Goal: Task Accomplishment & Management: Use online tool/utility

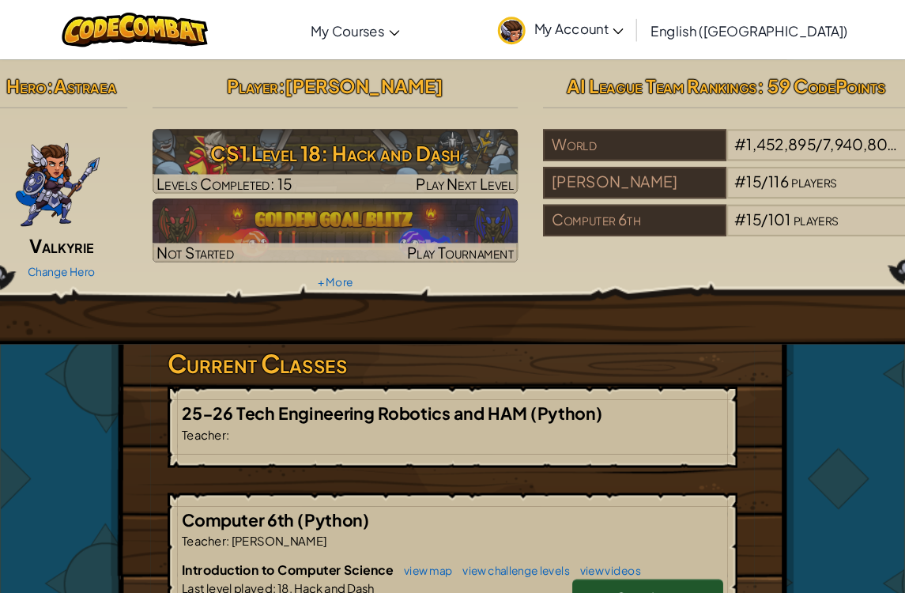
scroll to position [5, 0]
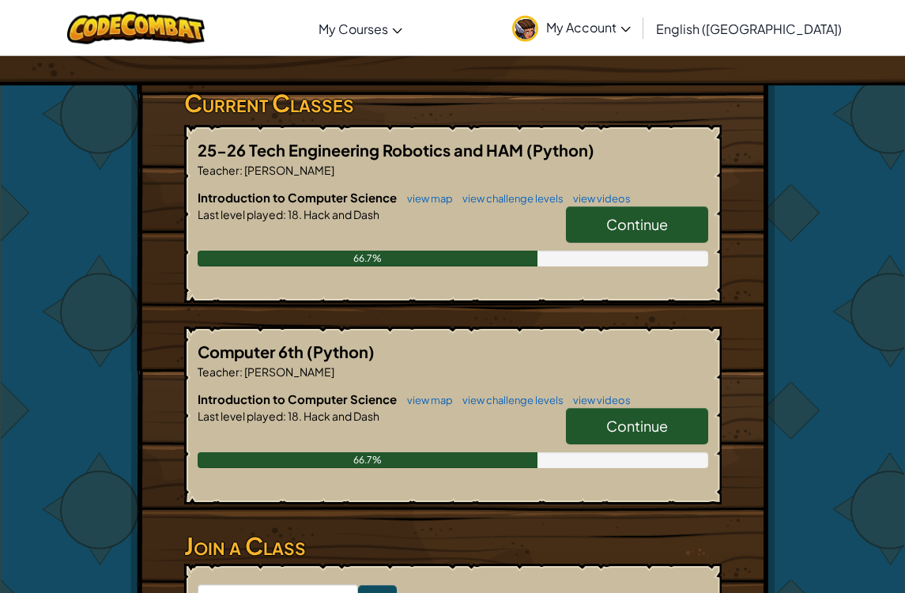
scroll to position [240, 0]
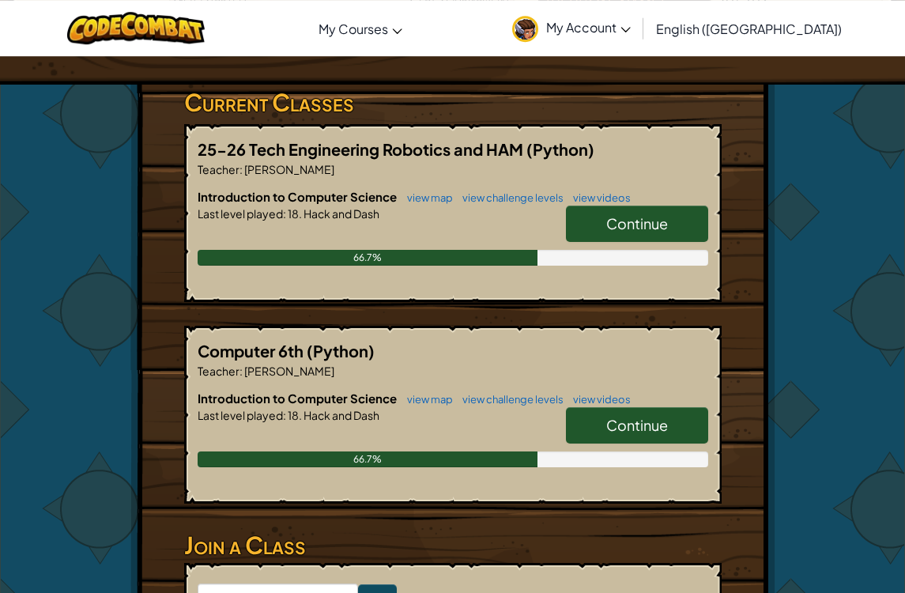
click at [328, 168] on span "William Kennedy" at bounding box center [289, 169] width 92 height 14
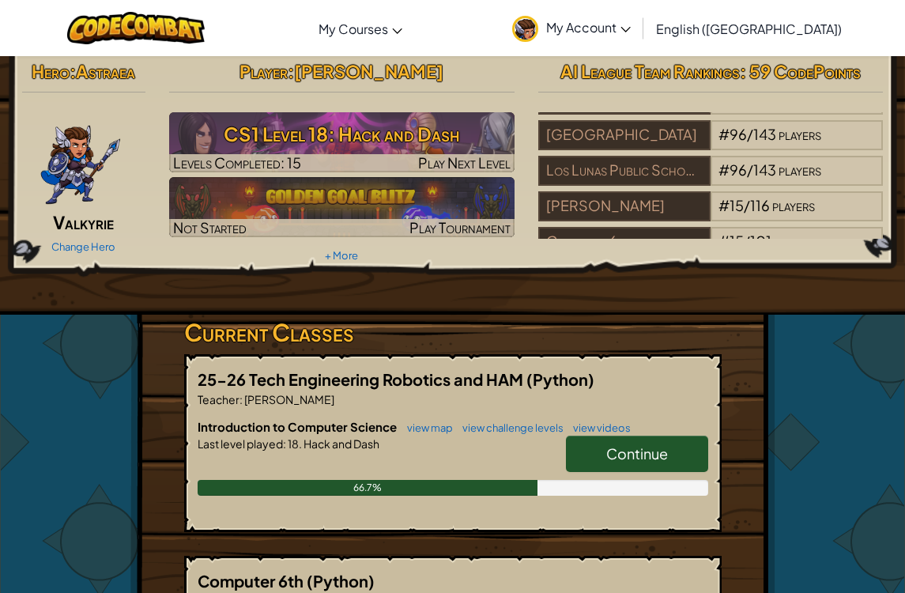
scroll to position [29, 0]
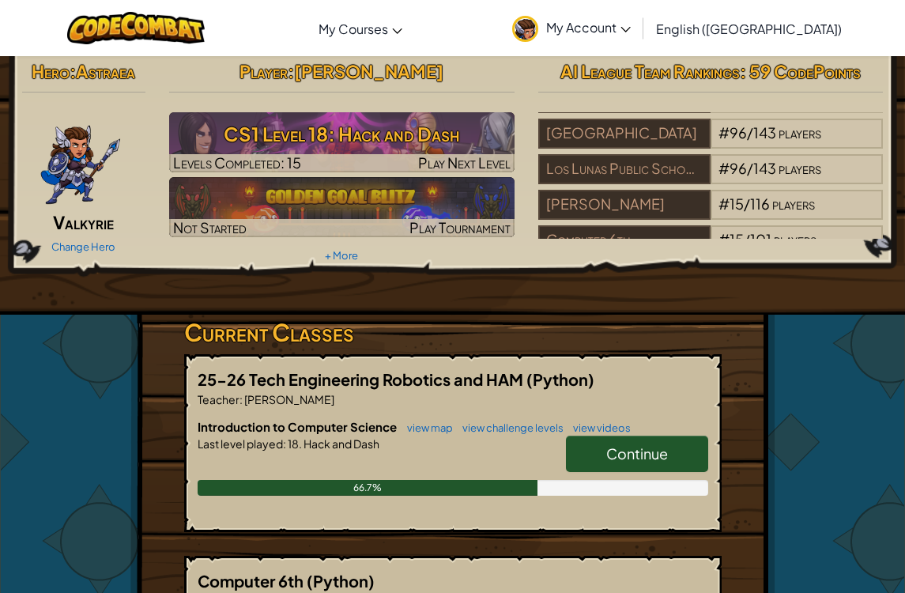
click at [847, 261] on div "# 4 / 24 players" at bounding box center [797, 276] width 172 height 30
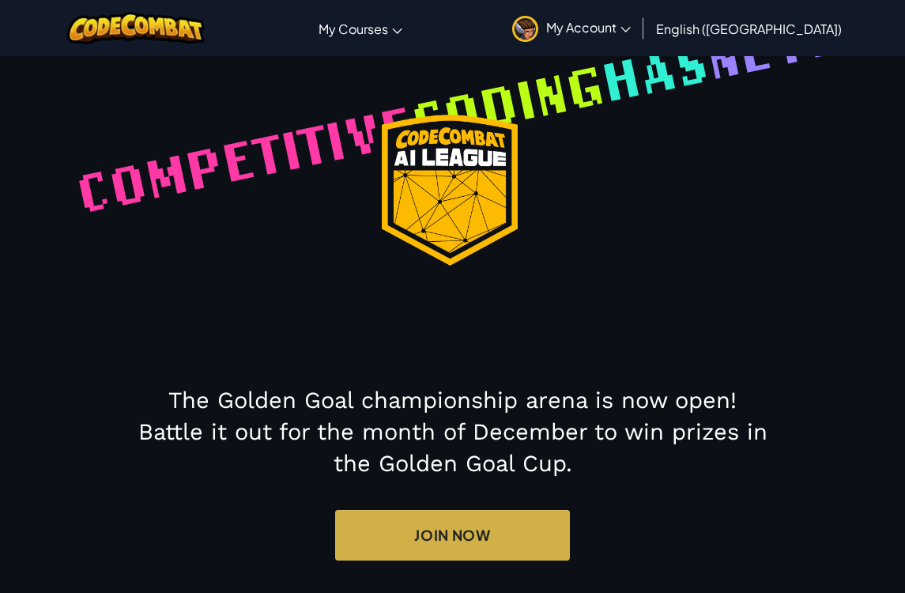
select select "68a60ebbff3d5c9263e59748"
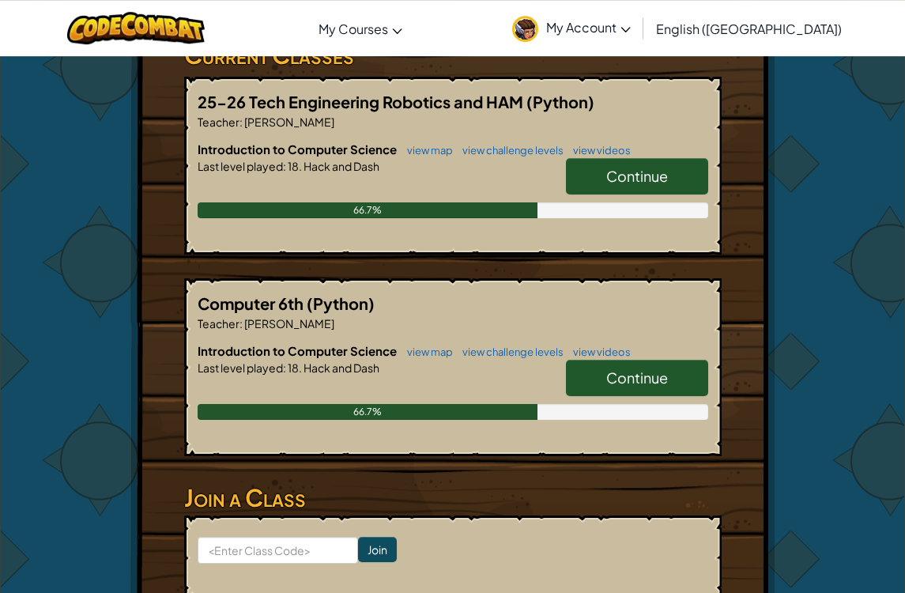
scroll to position [288, 0]
click at [637, 161] on link "Continue" at bounding box center [637, 176] width 142 height 36
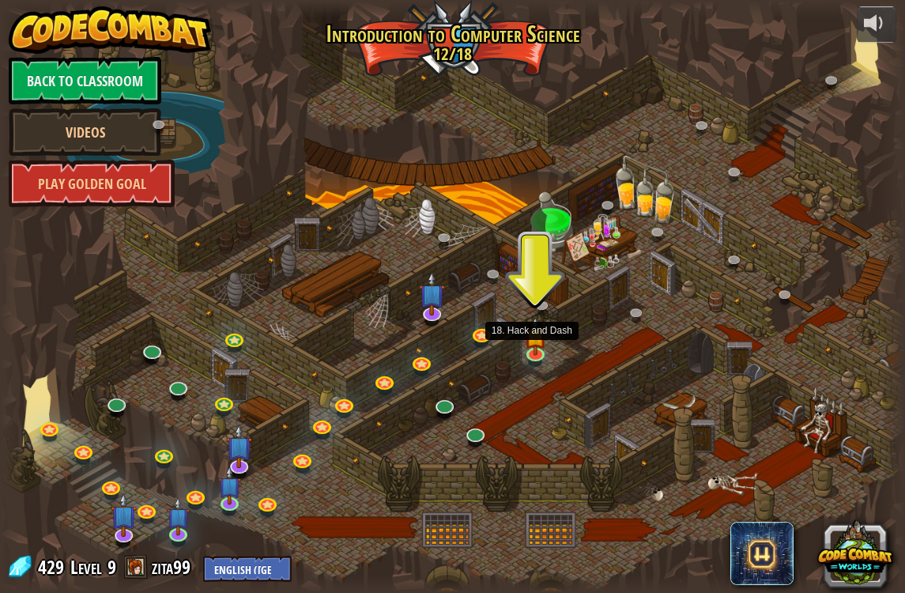
click at [535, 338] on img at bounding box center [535, 336] width 23 height 39
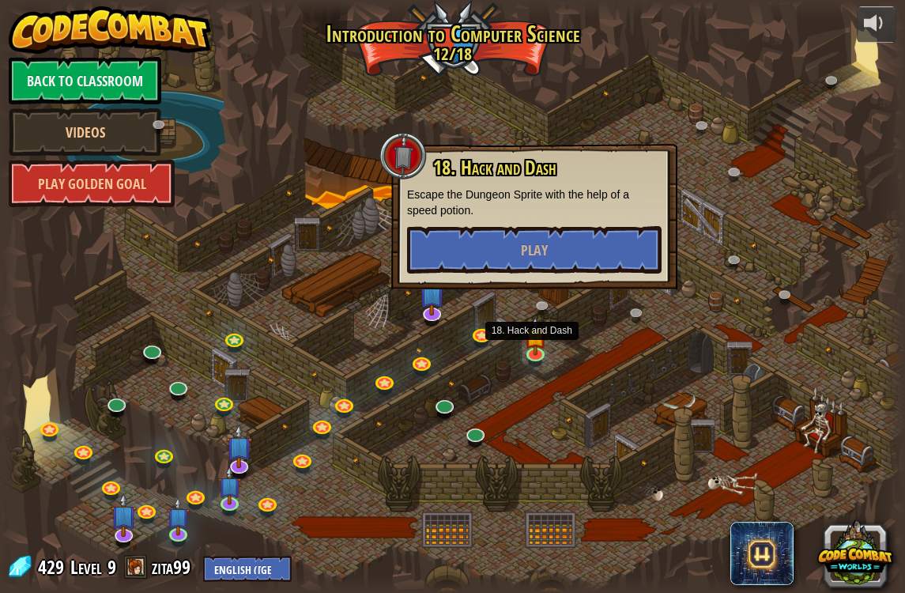
click at [592, 267] on button "Play" at bounding box center [534, 249] width 255 height 47
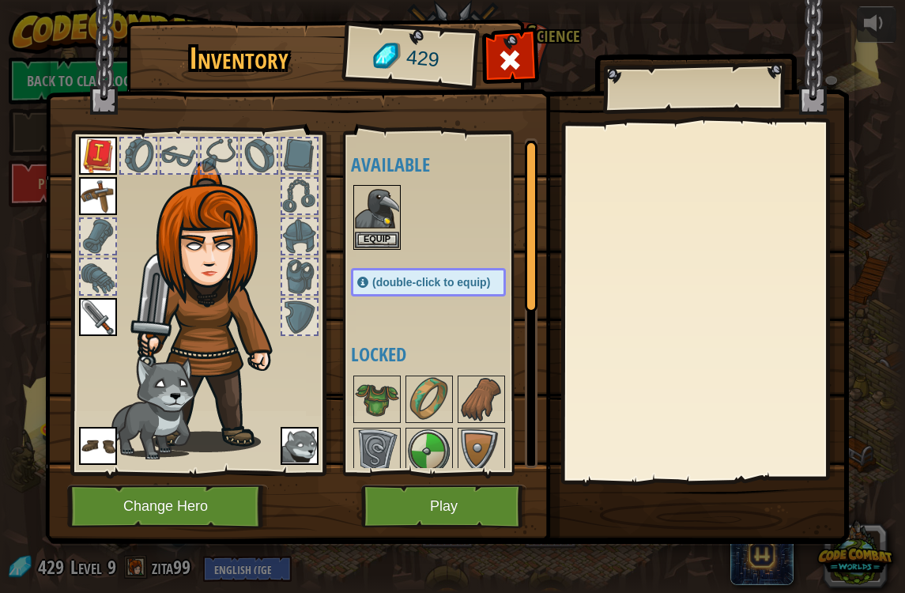
click at [370, 229] on img at bounding box center [377, 209] width 44 height 44
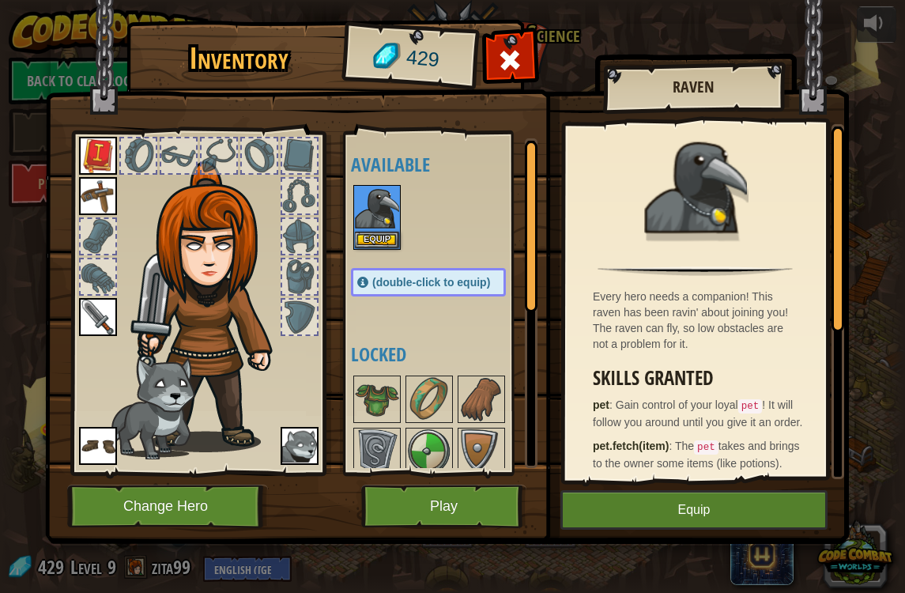
click at [735, 510] on button "Equip" at bounding box center [694, 510] width 267 height 40
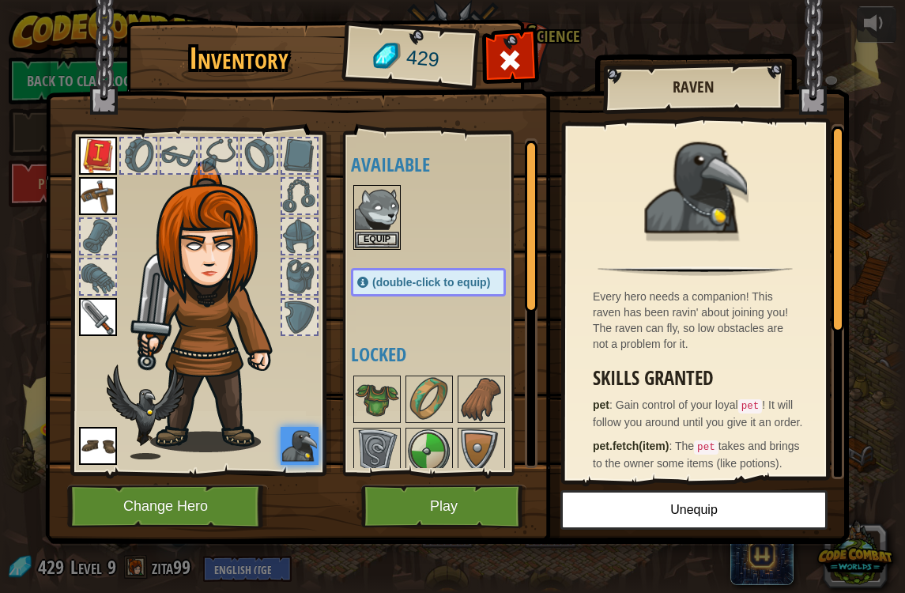
click at [138, 153] on div at bounding box center [138, 155] width 35 height 35
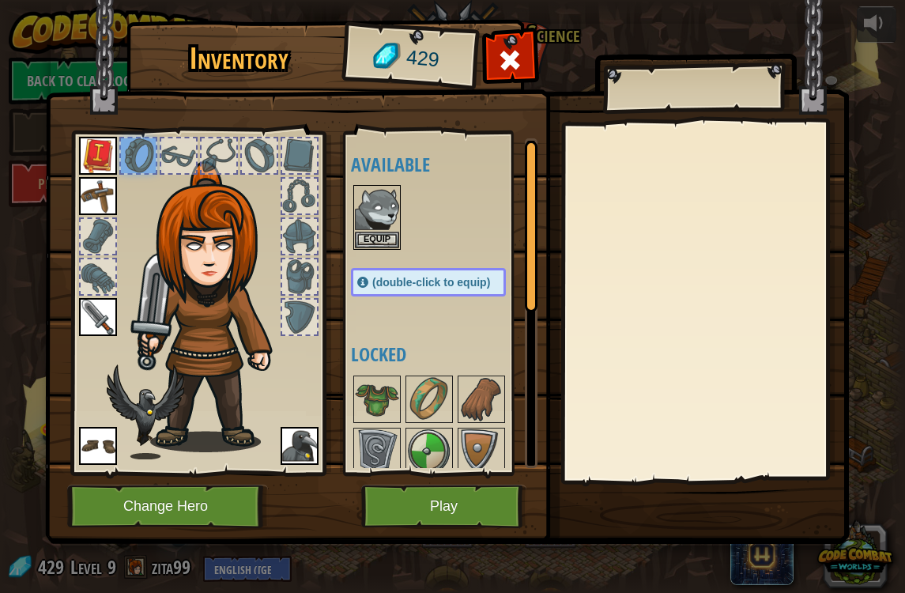
click at [399, 235] on button "Equip" at bounding box center [377, 240] width 44 height 17
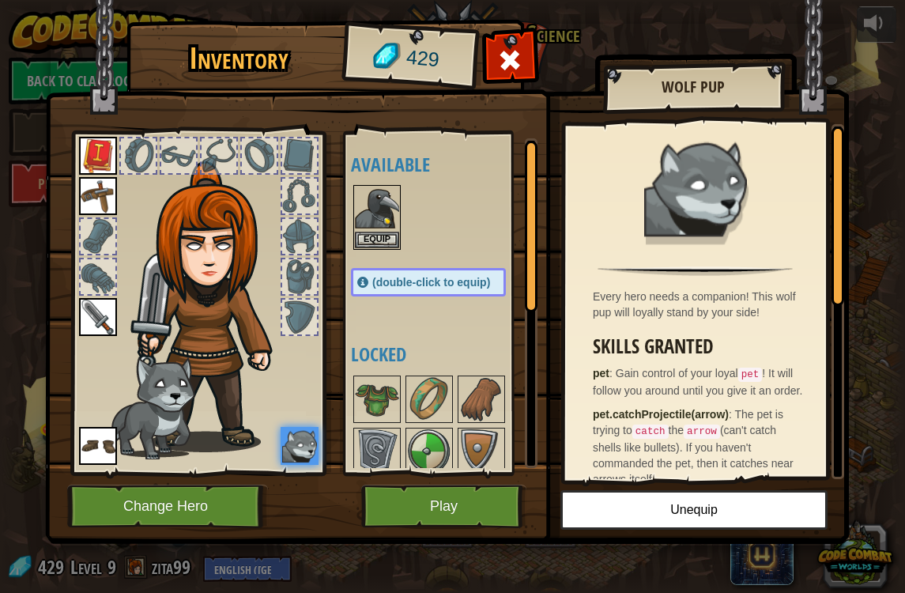
click at [189, 162] on div at bounding box center [178, 155] width 35 height 35
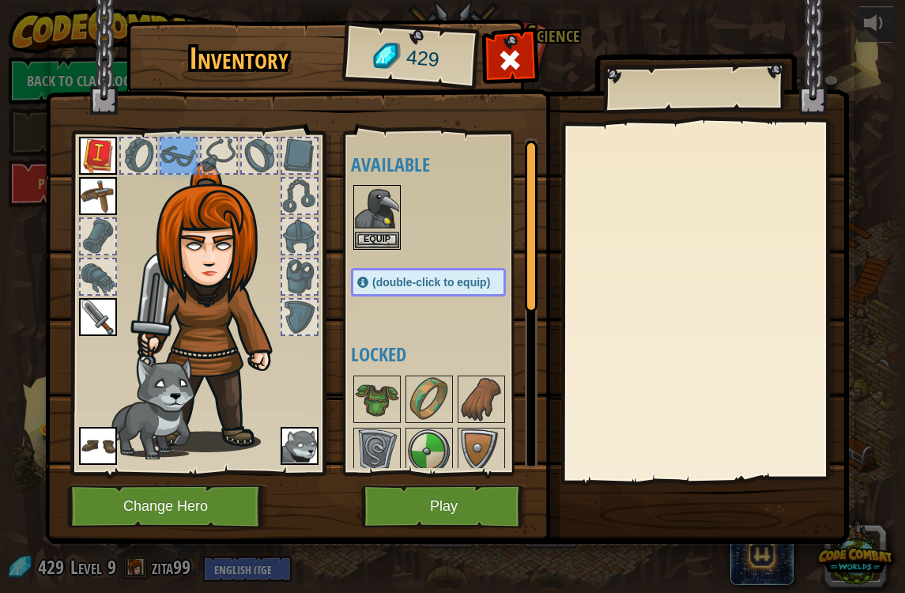
click at [198, 144] on img at bounding box center [205, 288] width 240 height 325
click at [228, 157] on div at bounding box center [219, 155] width 35 height 35
click at [259, 152] on div at bounding box center [259, 155] width 35 height 35
click at [311, 154] on div at bounding box center [299, 155] width 35 height 35
click at [185, 162] on div at bounding box center [178, 155] width 35 height 35
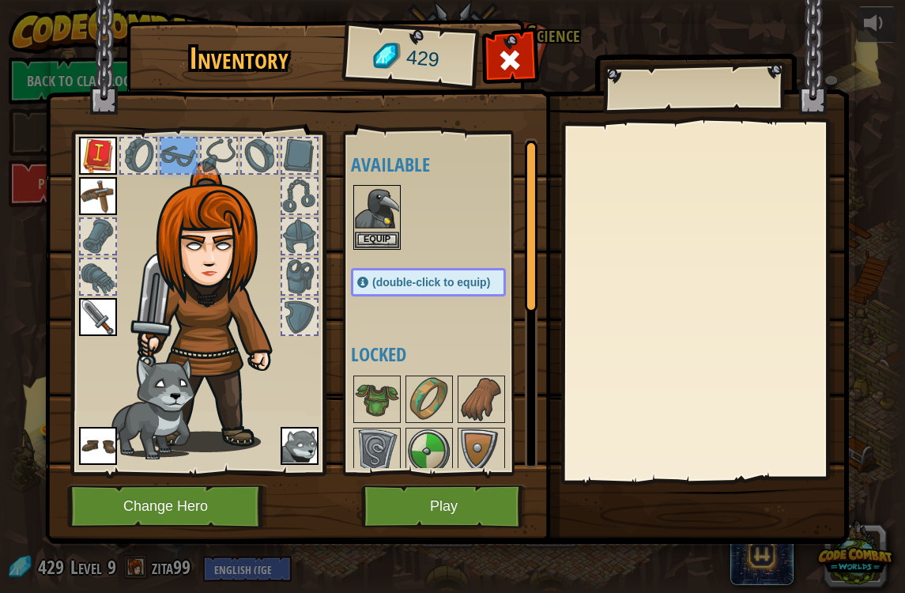
click at [154, 161] on div at bounding box center [138, 155] width 35 height 35
click at [279, 193] on img at bounding box center [215, 306] width 170 height 291
click at [304, 210] on div at bounding box center [299, 196] width 35 height 35
click at [300, 237] on div at bounding box center [299, 236] width 35 height 35
click at [292, 289] on div at bounding box center [299, 276] width 35 height 35
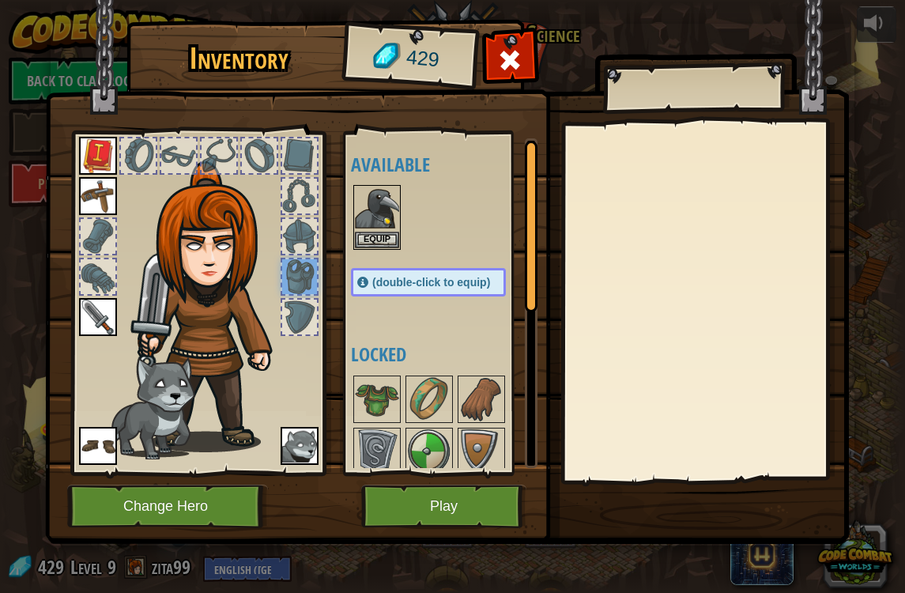
click at [300, 328] on div at bounding box center [299, 317] width 35 height 35
click at [106, 215] on img at bounding box center [205, 288] width 240 height 325
click at [98, 199] on img at bounding box center [98, 196] width 38 height 38
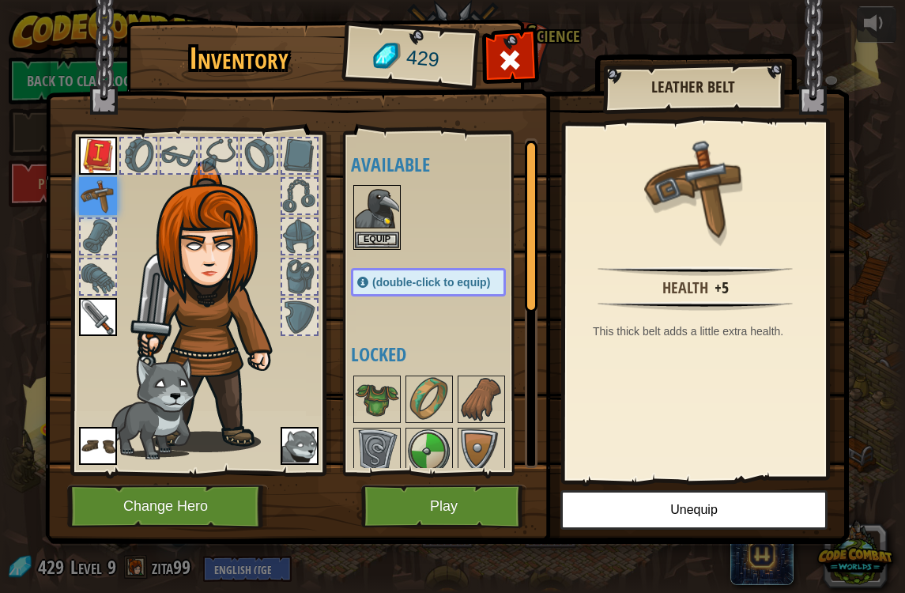
click at [92, 234] on div at bounding box center [98, 236] width 35 height 35
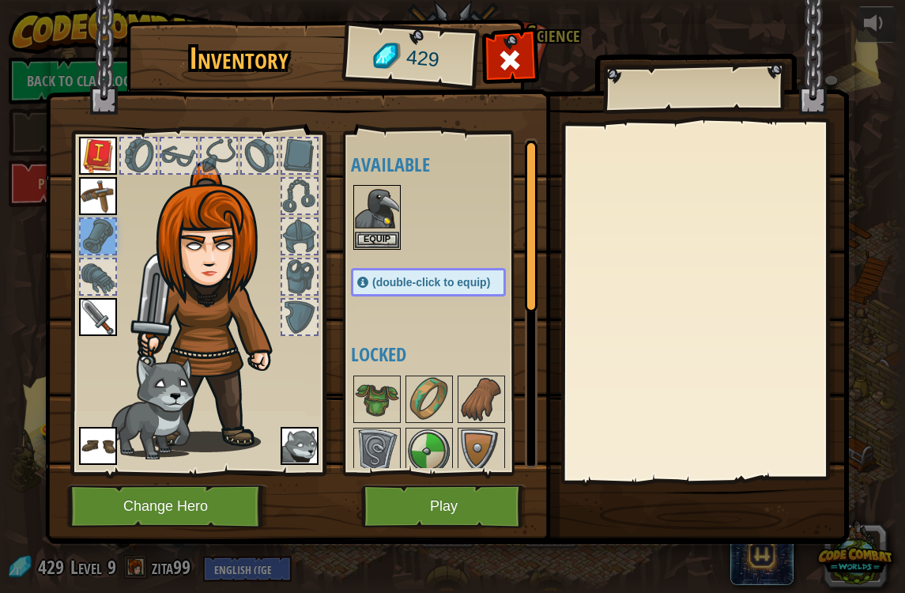
click at [96, 268] on div at bounding box center [98, 276] width 35 height 35
click at [108, 315] on img at bounding box center [98, 317] width 38 height 38
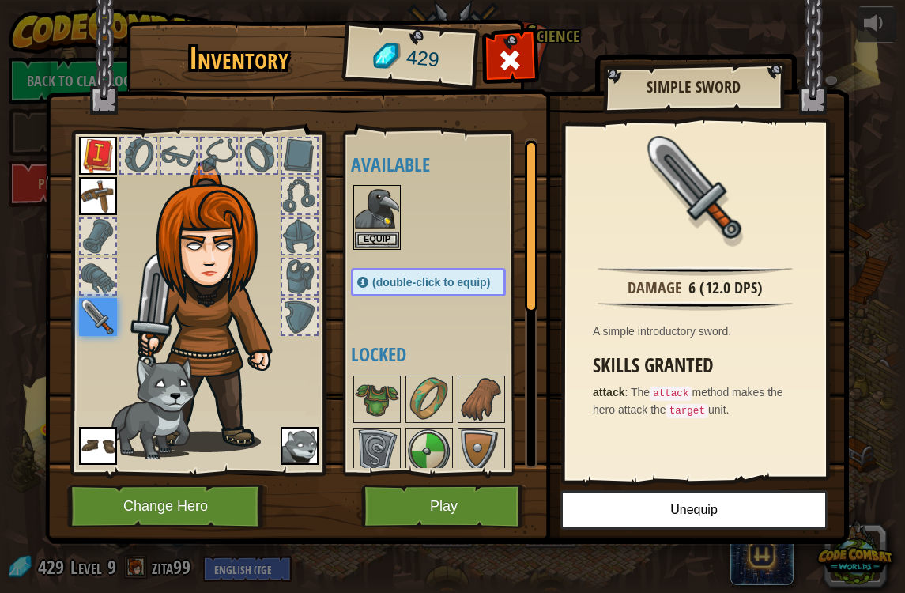
click at [108, 424] on img at bounding box center [151, 408] width 89 height 103
click at [96, 429] on img at bounding box center [98, 446] width 38 height 38
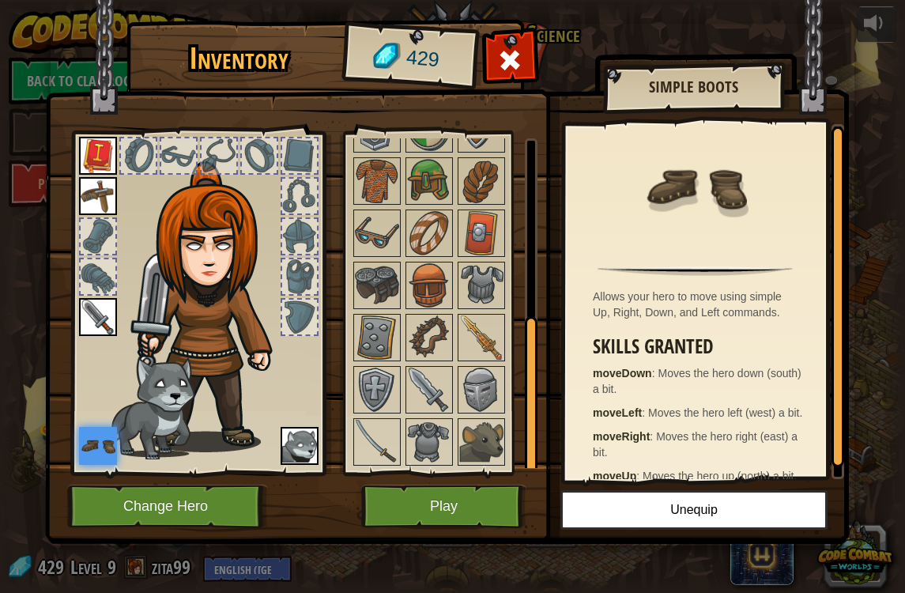
scroll to position [322, 0]
click at [421, 336] on img at bounding box center [429, 338] width 44 height 44
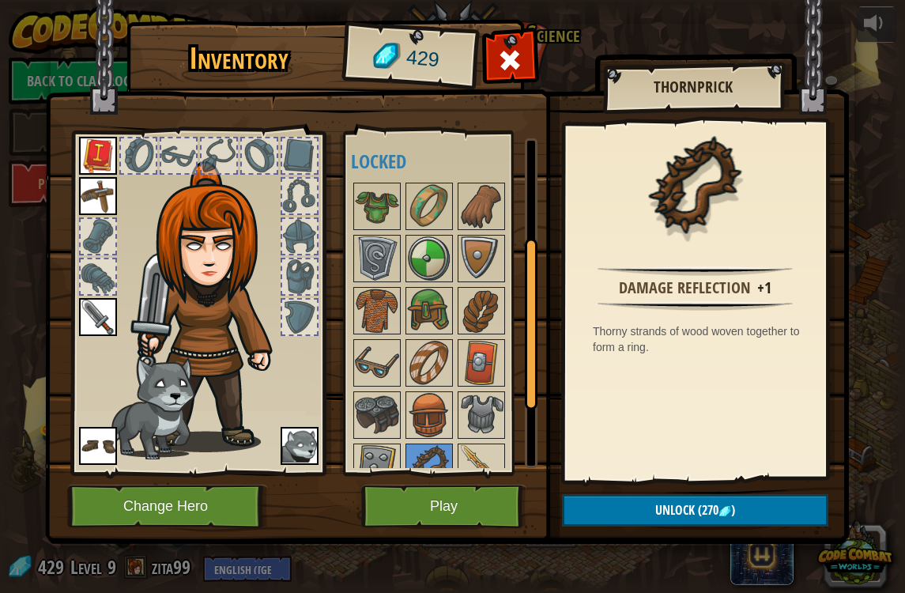
scroll to position [192, 0]
click at [388, 213] on img at bounding box center [377, 207] width 44 height 44
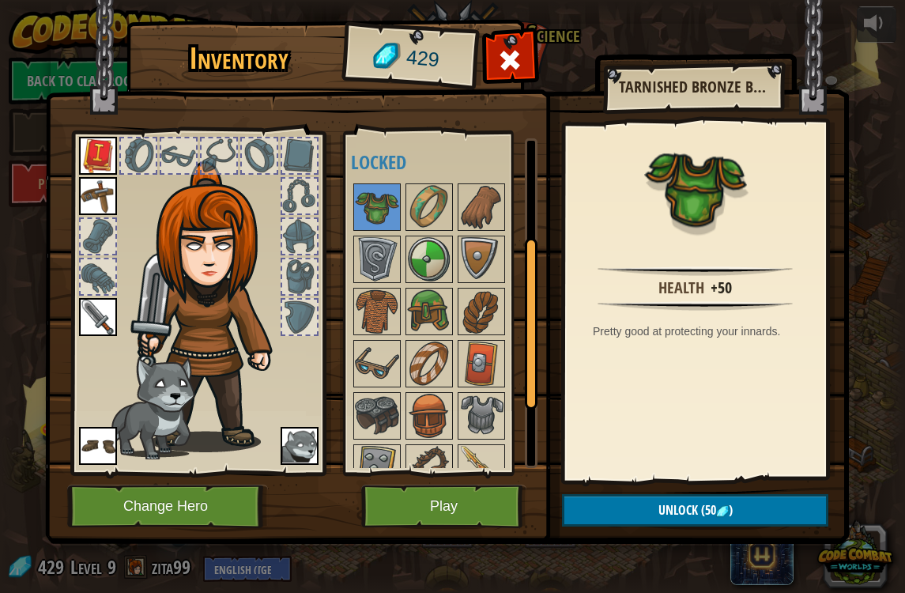
click at [755, 499] on button "Unlock (50 )" at bounding box center [695, 510] width 266 height 32
click at [757, 505] on button "Confirm" at bounding box center [695, 510] width 266 height 32
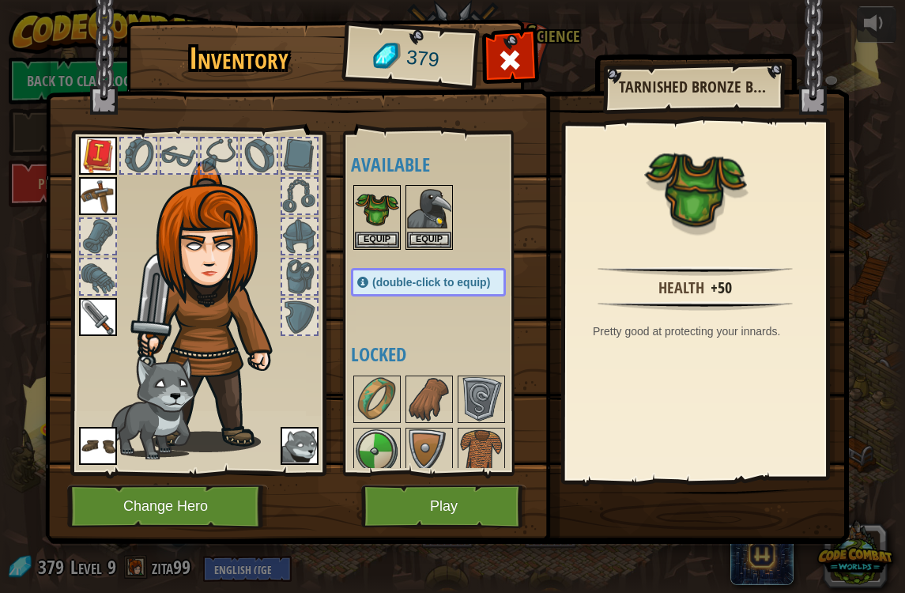
click at [383, 217] on img at bounding box center [377, 209] width 44 height 44
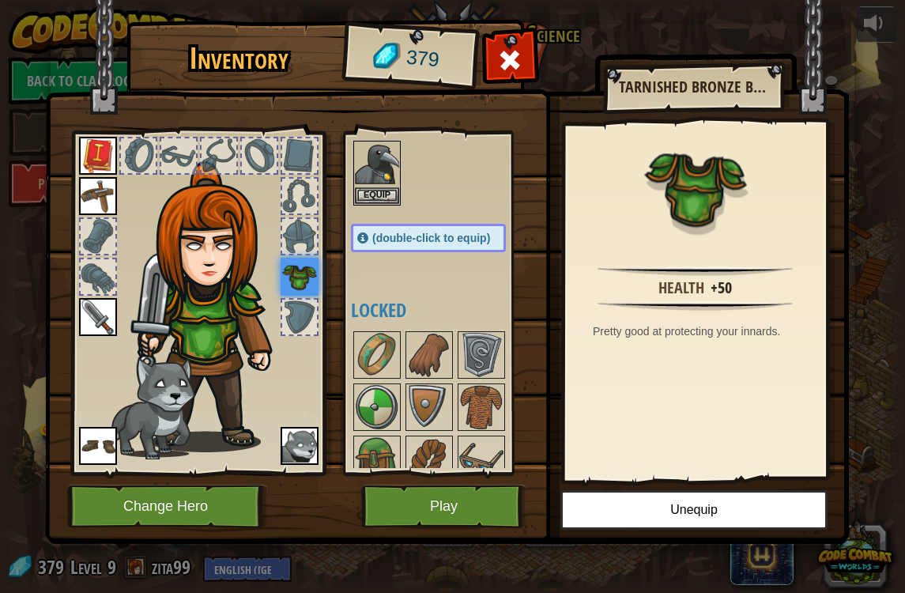
scroll to position [45, 0]
click at [373, 368] on img at bounding box center [377, 354] width 44 height 44
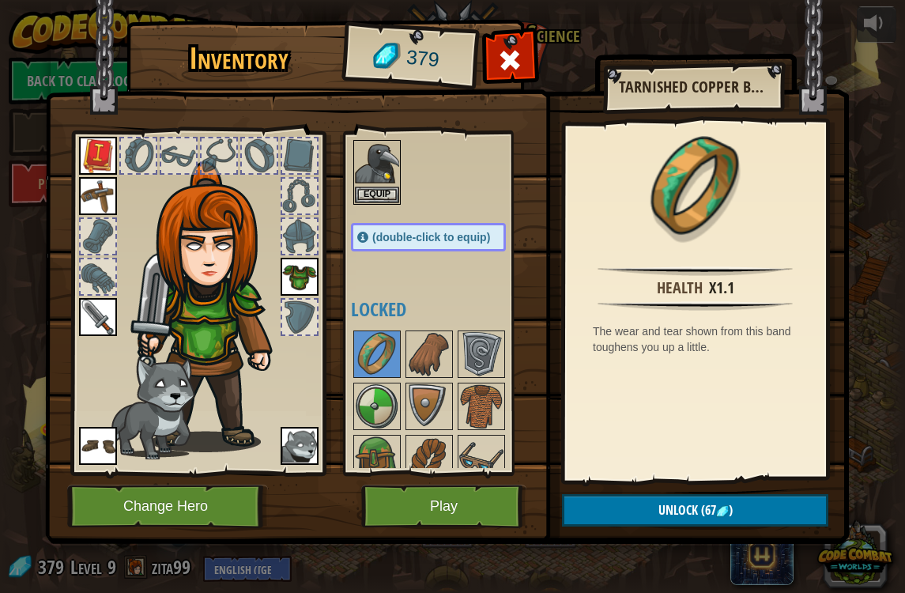
click at [428, 364] on img at bounding box center [429, 354] width 44 height 44
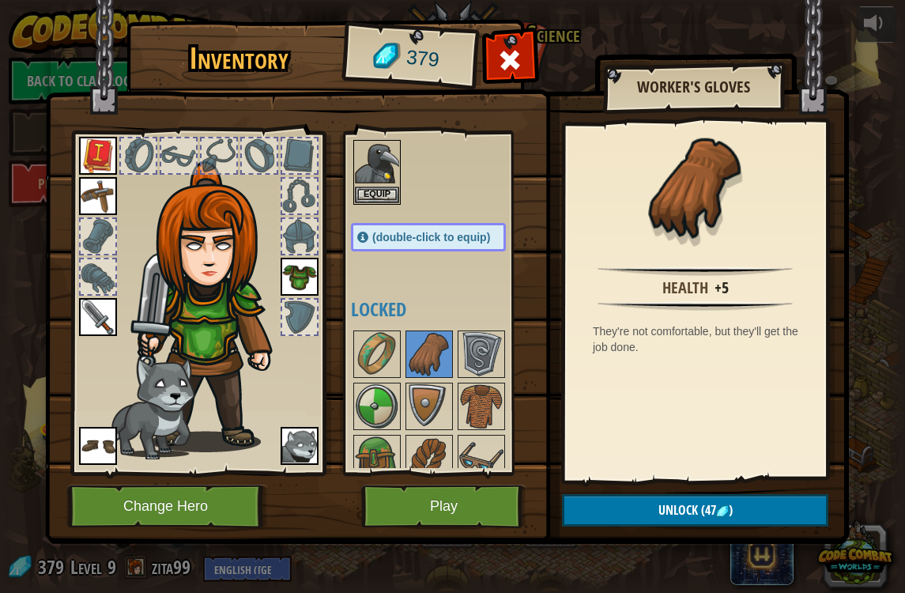
click at [498, 363] on img at bounding box center [481, 354] width 44 height 44
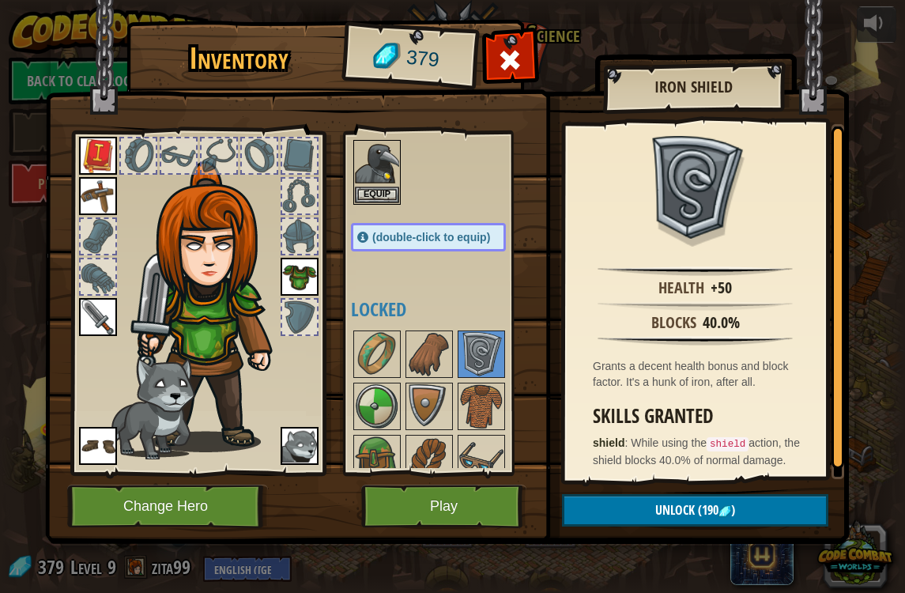
click at [383, 419] on img at bounding box center [377, 406] width 44 height 44
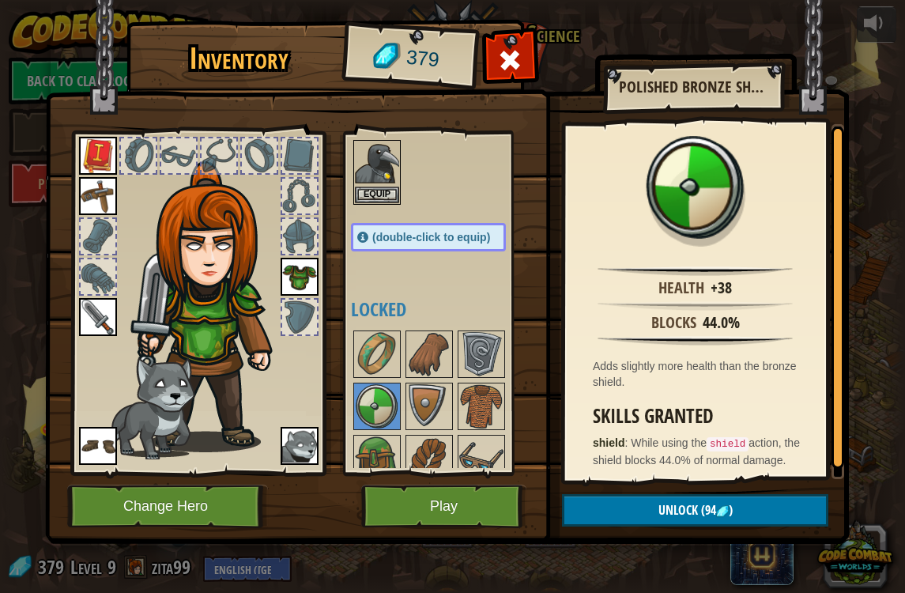
click at [408, 385] on img at bounding box center [429, 406] width 44 height 44
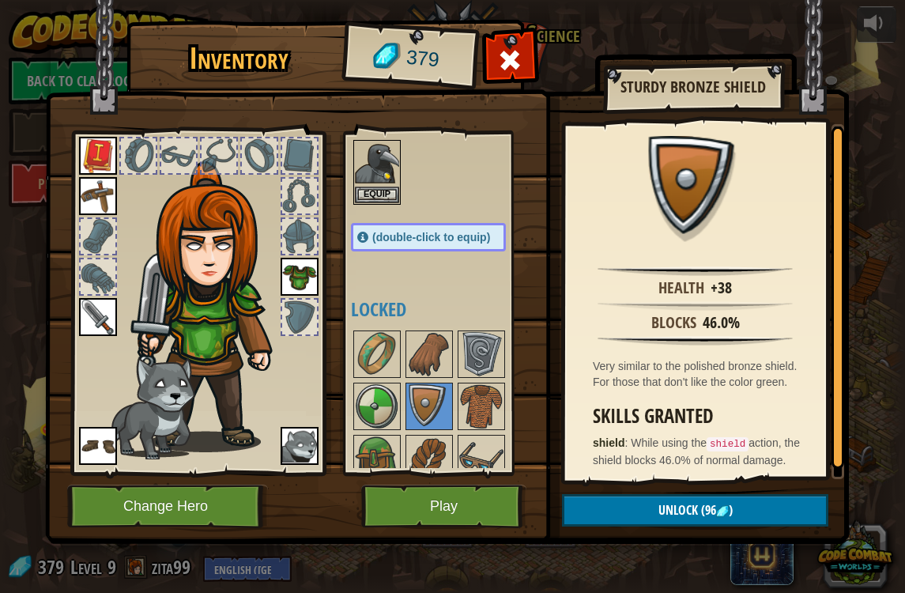
click at [497, 342] on img at bounding box center [481, 354] width 44 height 44
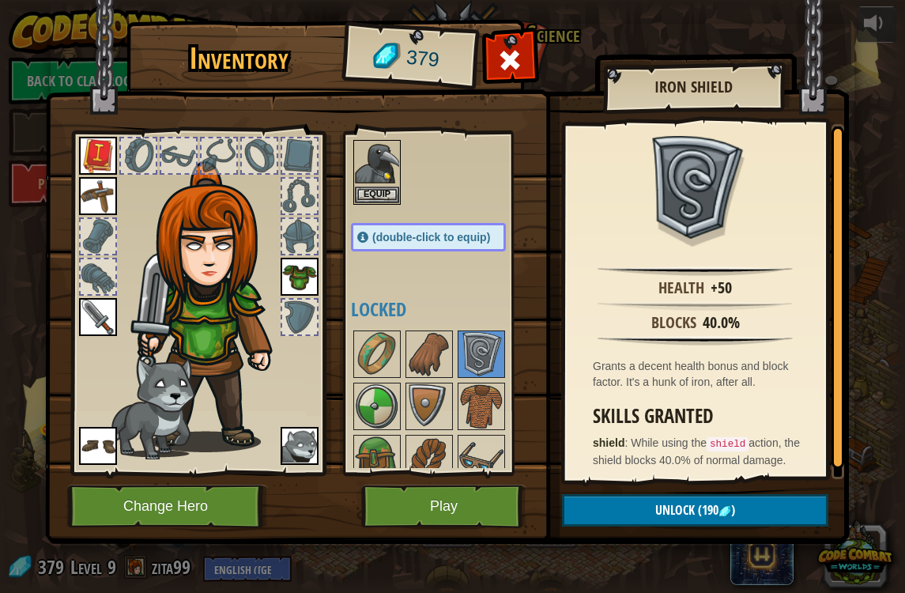
click at [480, 398] on img at bounding box center [481, 406] width 44 height 44
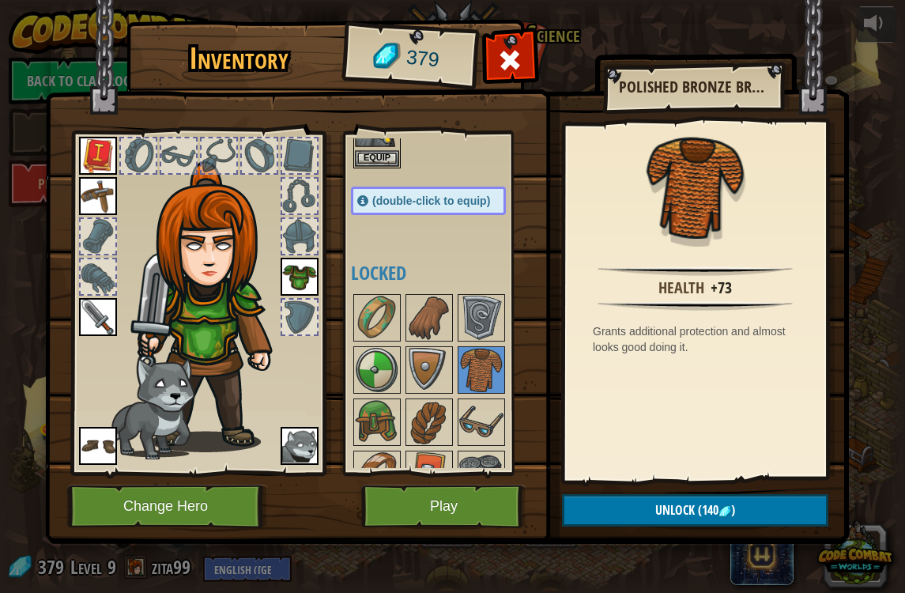
scroll to position [96, 0]
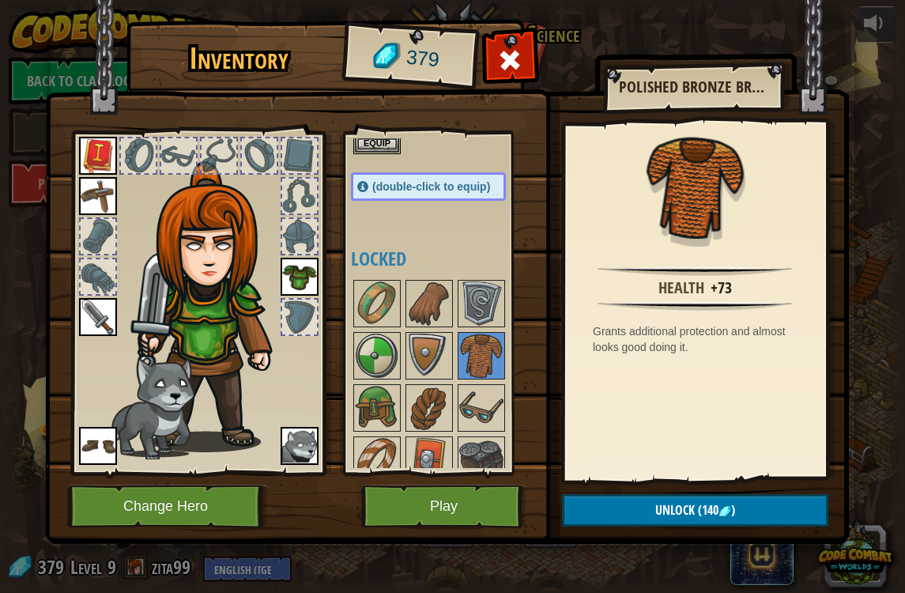
click at [392, 427] on img at bounding box center [377, 408] width 44 height 44
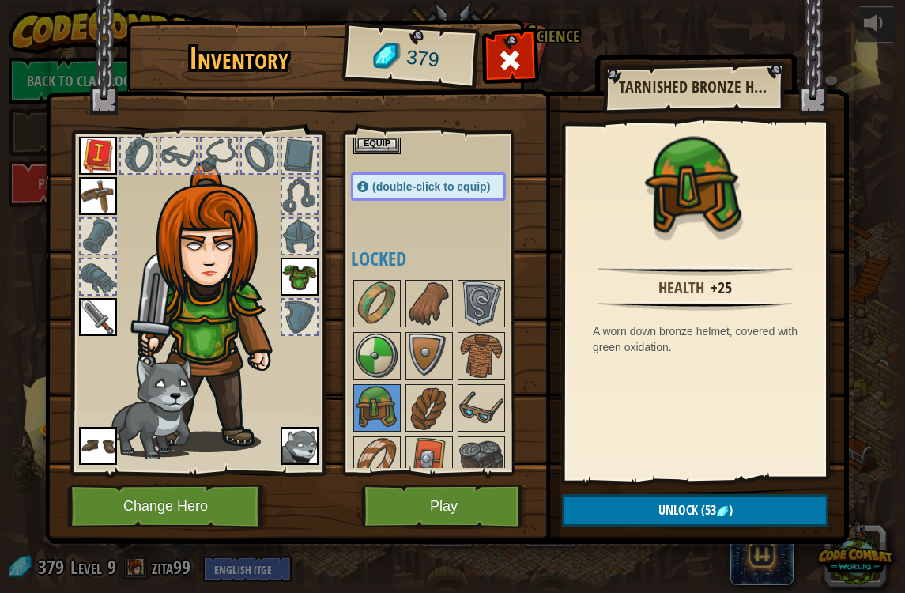
click at [380, 421] on img at bounding box center [377, 408] width 44 height 44
click at [410, 415] on img at bounding box center [429, 408] width 44 height 44
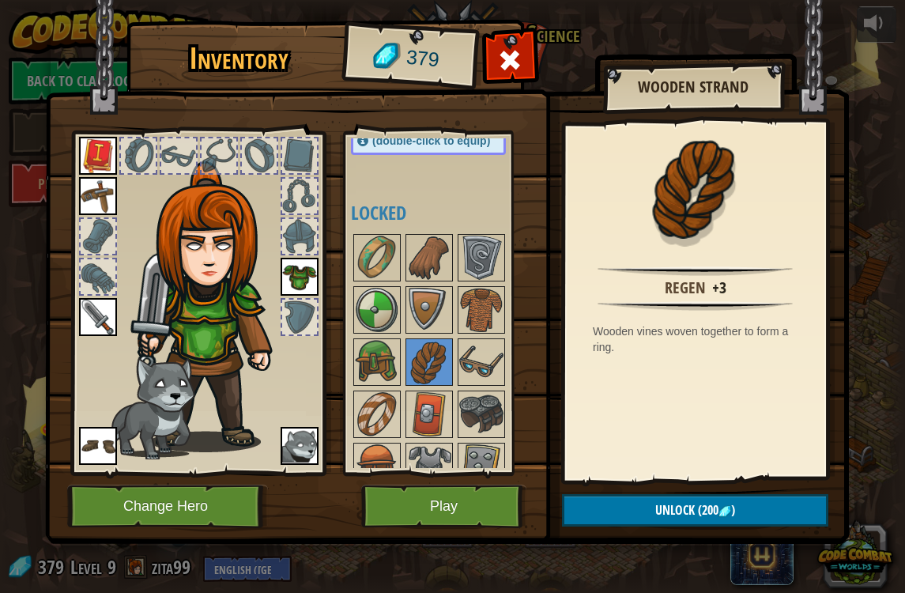
scroll to position [142, 0]
click at [399, 431] on img at bounding box center [377, 413] width 44 height 44
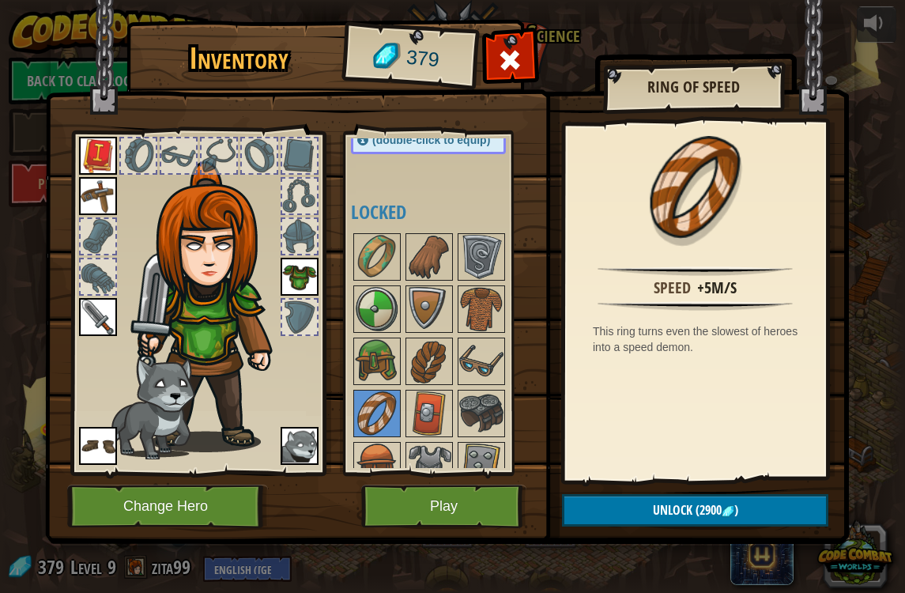
click at [450, 361] on img at bounding box center [429, 361] width 44 height 44
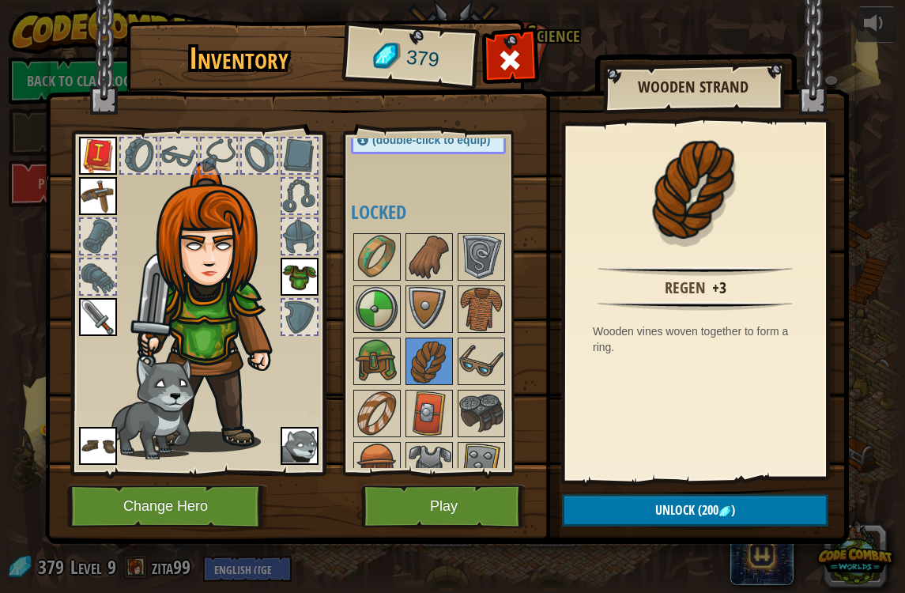
click at [487, 368] on img at bounding box center [481, 361] width 44 height 44
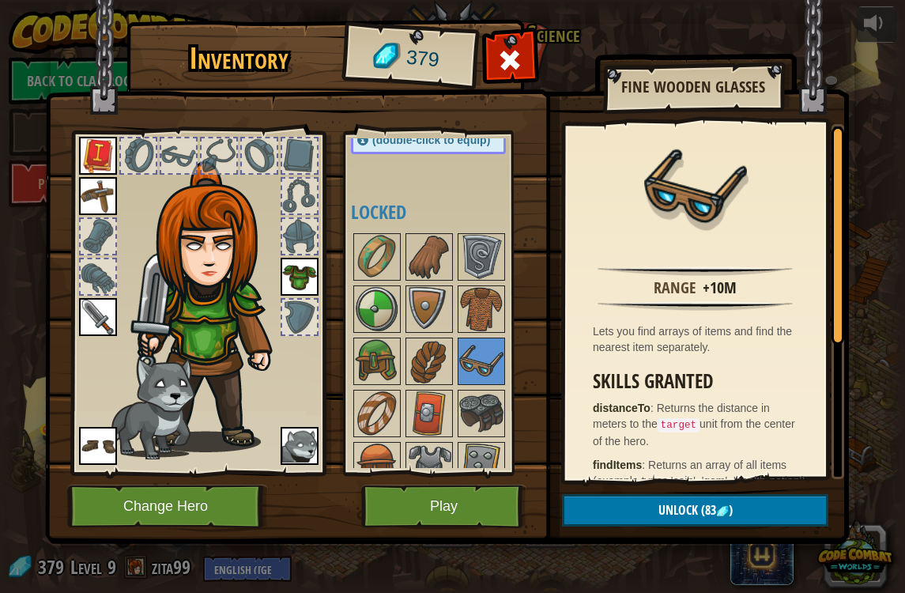
click at [445, 361] on img at bounding box center [429, 361] width 44 height 44
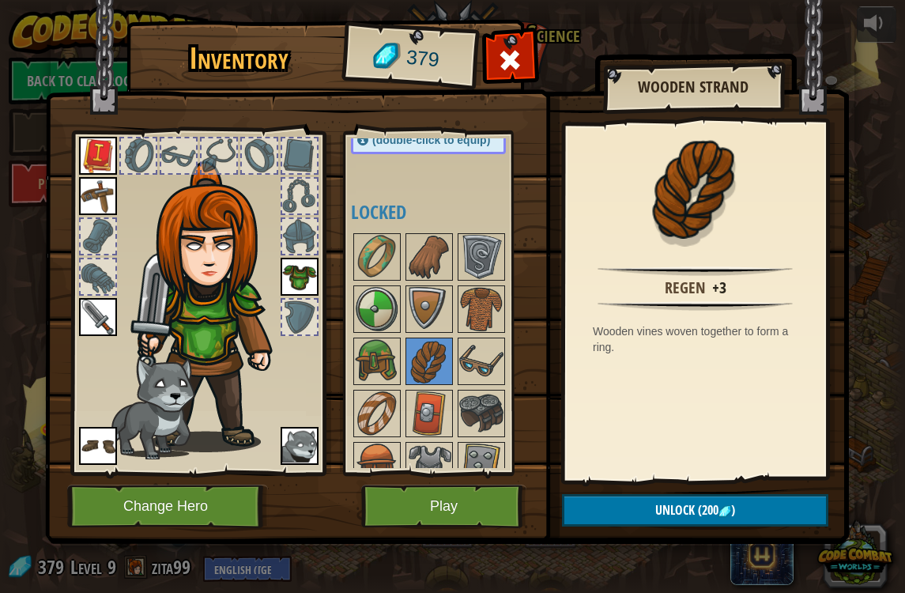
click at [474, 402] on img at bounding box center [481, 413] width 44 height 44
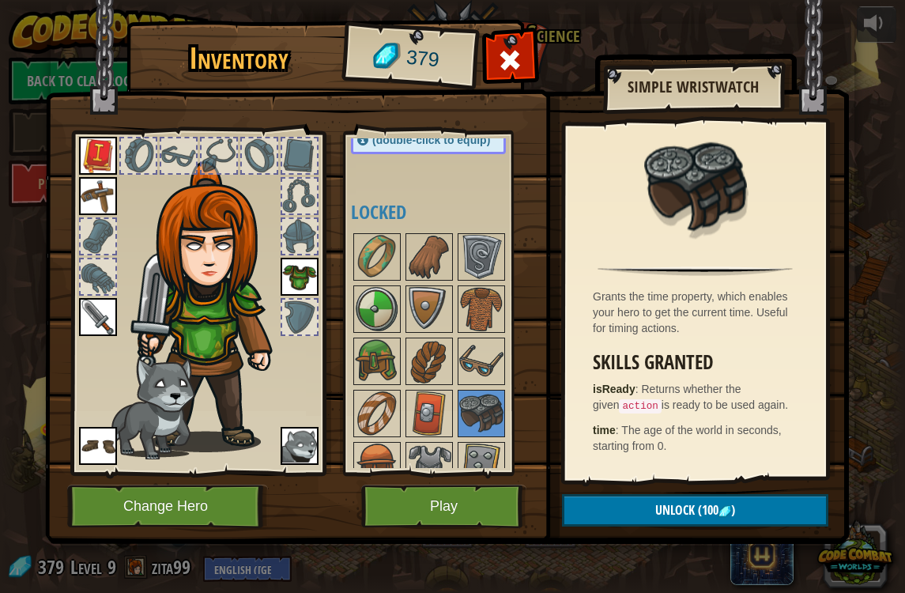
click at [463, 408] on img at bounding box center [481, 413] width 44 height 44
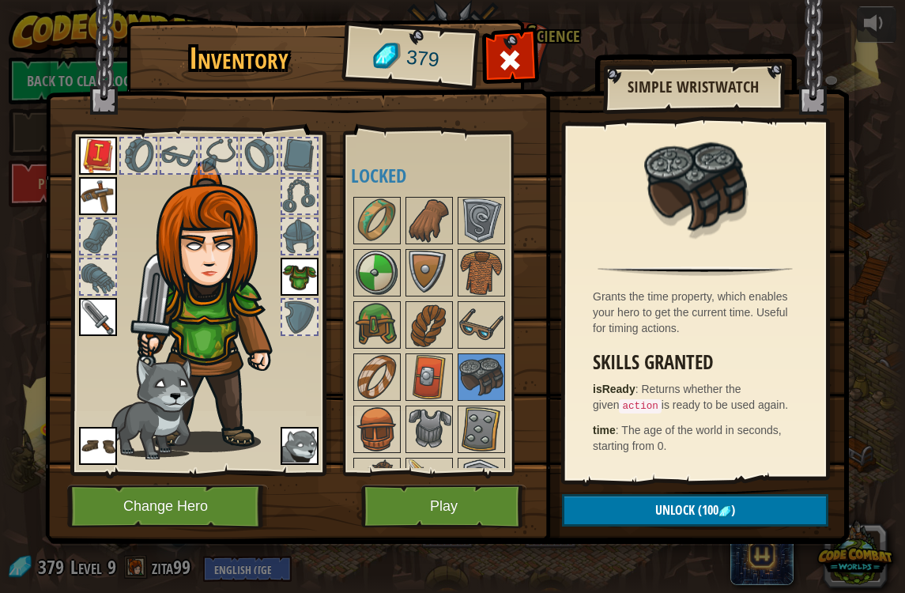
scroll to position [183, 0]
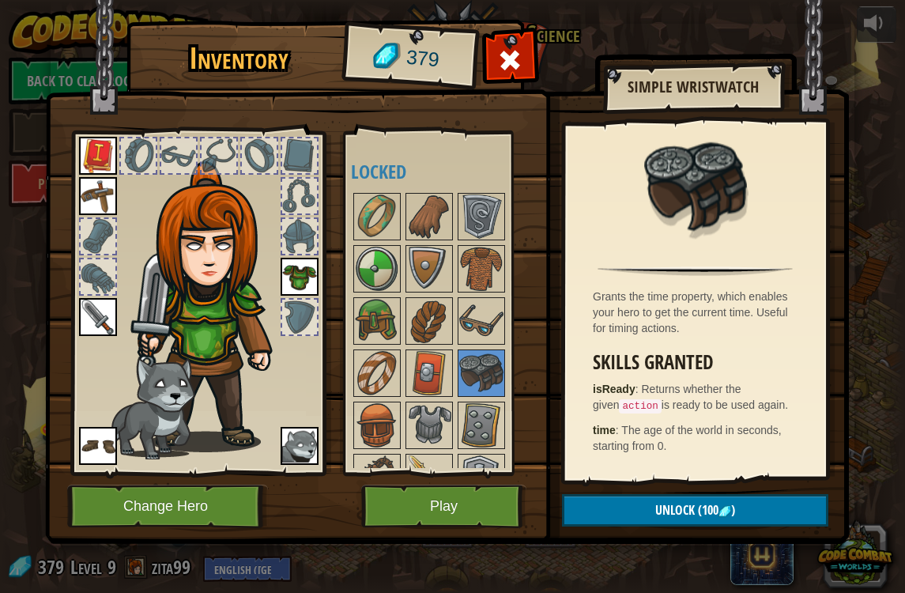
click at [519, 50] on span at bounding box center [510, 59] width 25 height 25
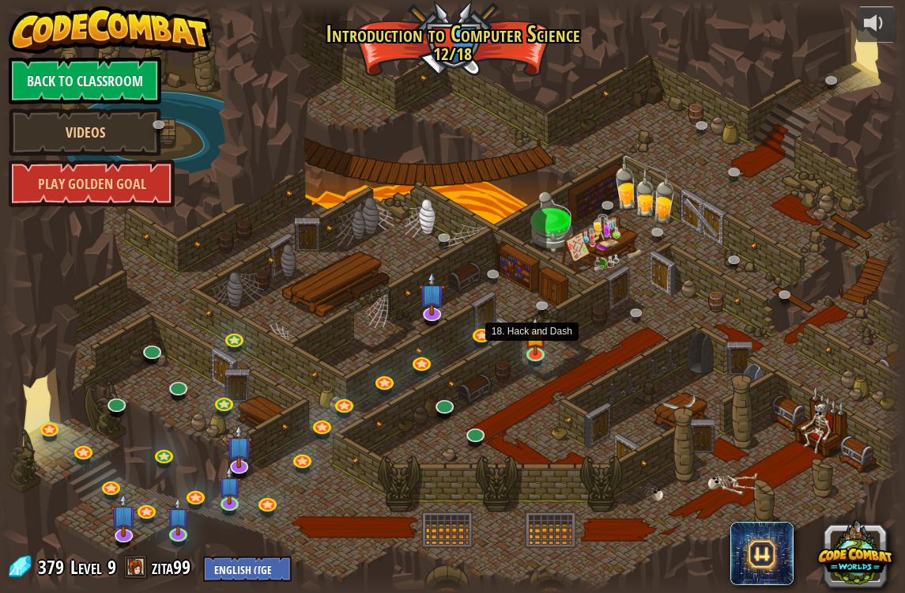
click at [527, 365] on div at bounding box center [452, 296] width 905 height 591
click at [538, 350] on img at bounding box center [535, 336] width 23 height 39
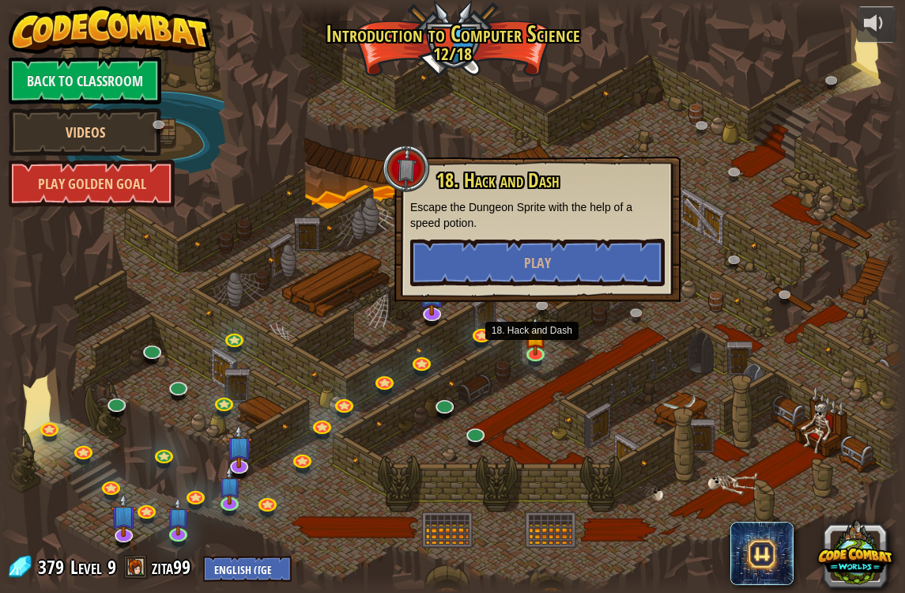
click at [615, 268] on button "Play" at bounding box center [537, 262] width 255 height 47
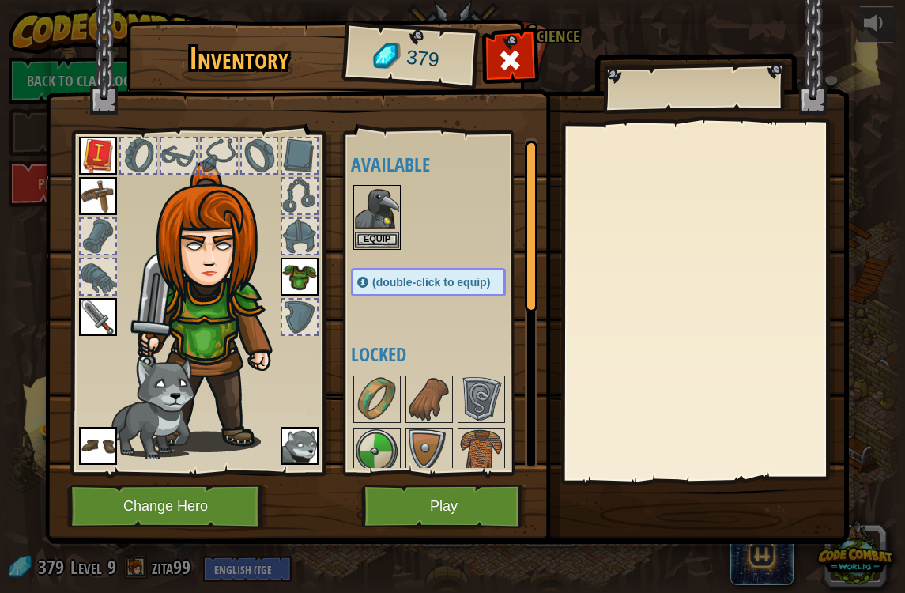
click at [474, 507] on button "Play" at bounding box center [443, 506] width 165 height 43
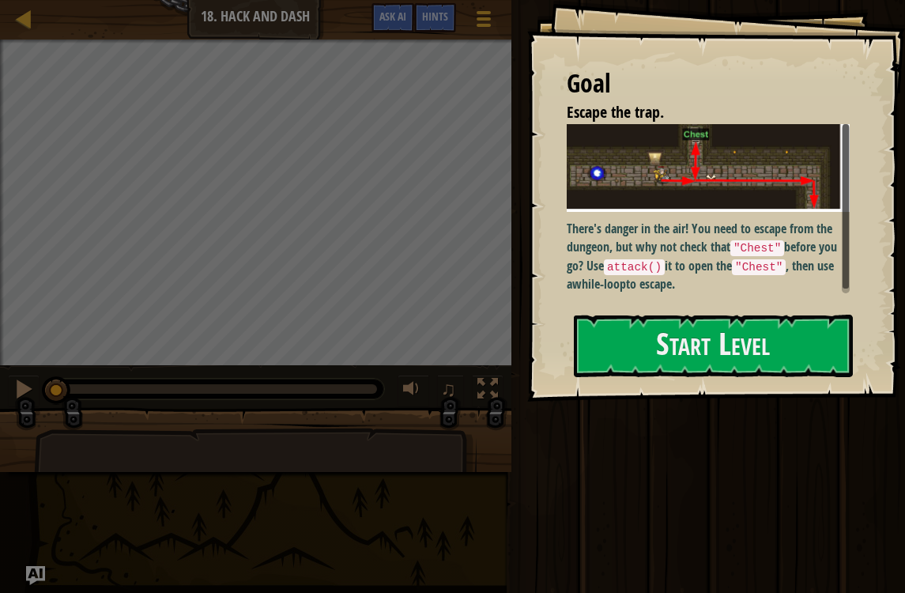
click at [765, 272] on code ""Chest"" at bounding box center [759, 267] width 54 height 16
click at [769, 354] on button "Start Level" at bounding box center [713, 346] width 279 height 62
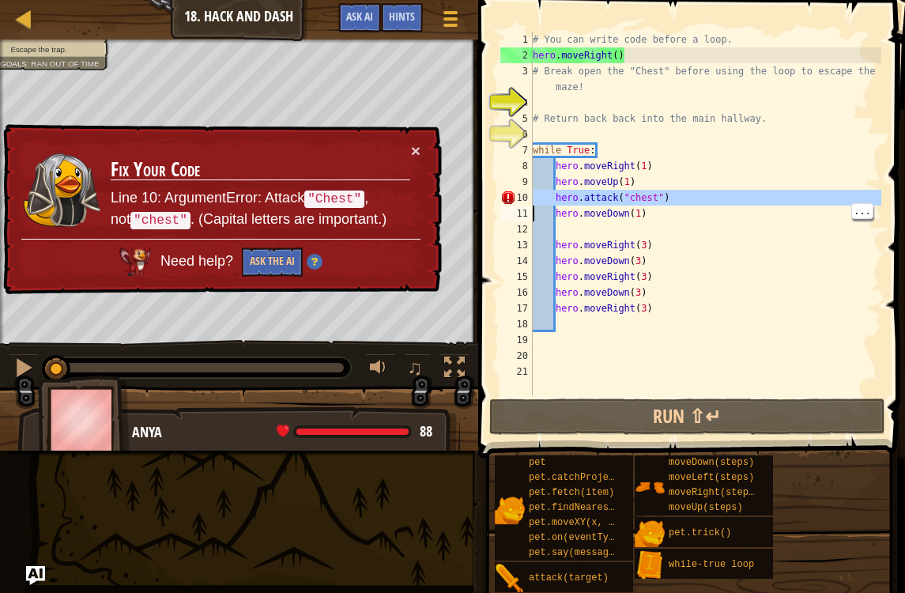
click at [670, 204] on div "# You can write code before a loop. hero . moveRight ( ) # Break open the "Ches…" at bounding box center [706, 229] width 352 height 395
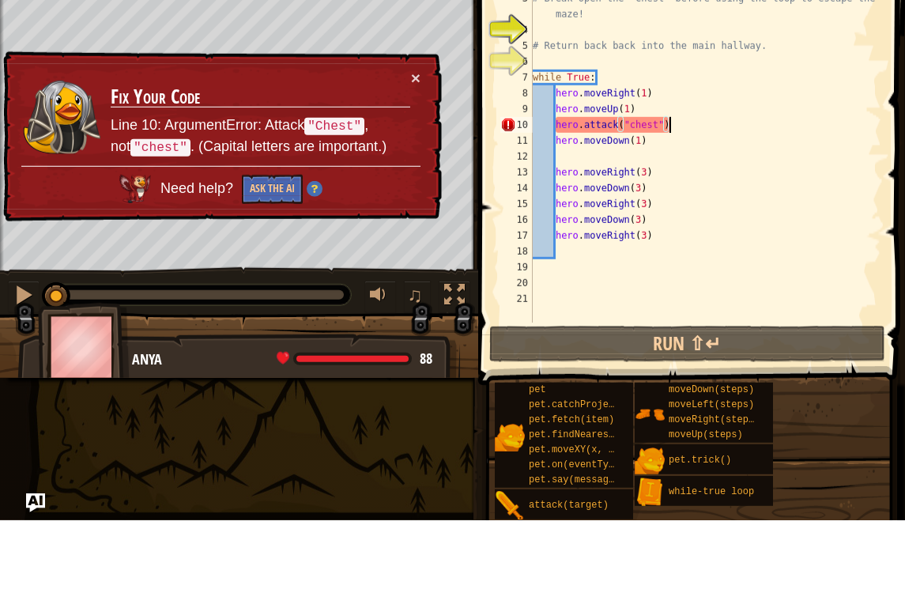
click at [621, 121] on div "# You can write code before a loop. hero . moveRight ( ) # Break open the "Ches…" at bounding box center [706, 229] width 352 height 395
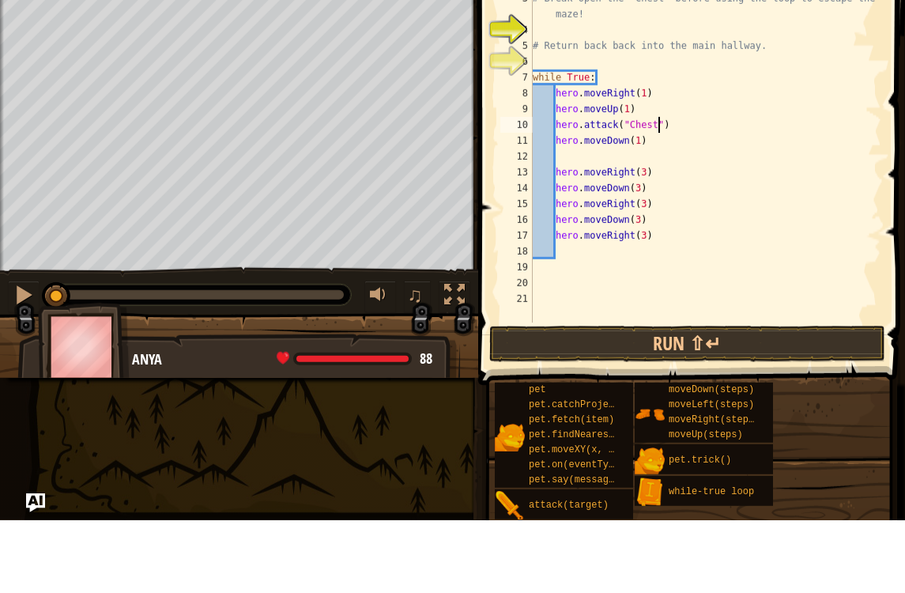
scroll to position [8, 10]
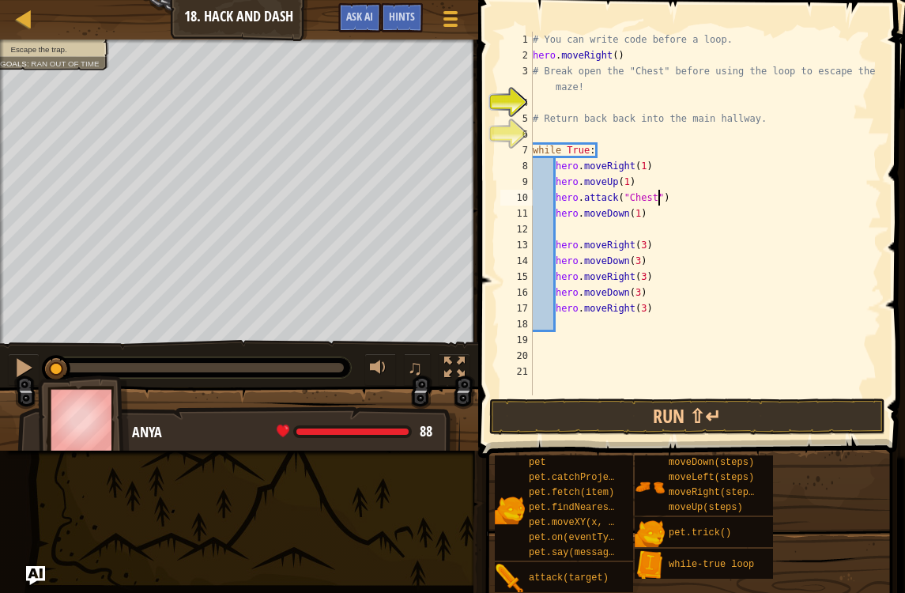
click at [779, 417] on button "Run ⇧↵" at bounding box center [687, 417] width 396 height 36
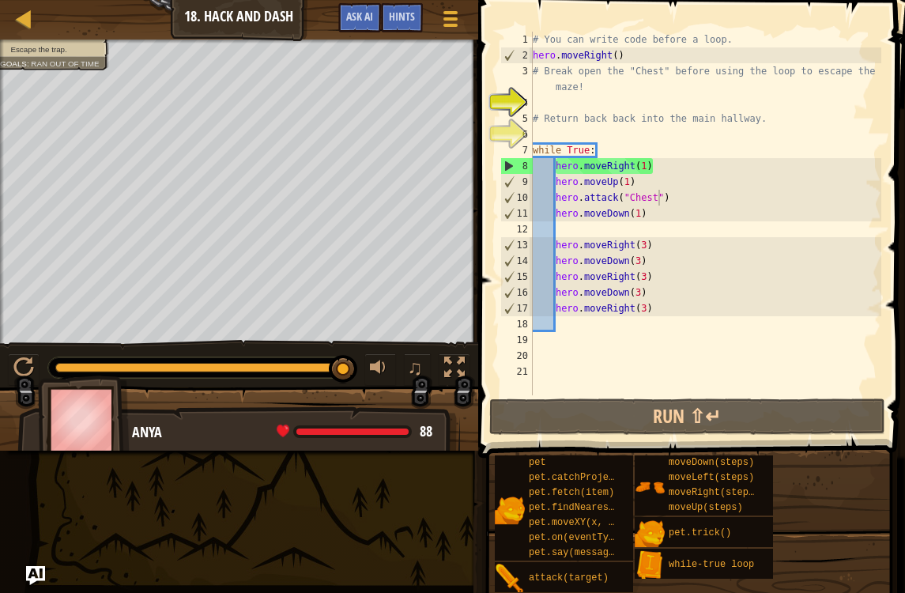
type textarea "hero.moveRight(1)"
click at [694, 160] on div "# You can write code before a loop. hero . moveRight ( ) # Break open the "Ches…" at bounding box center [706, 229] width 352 height 395
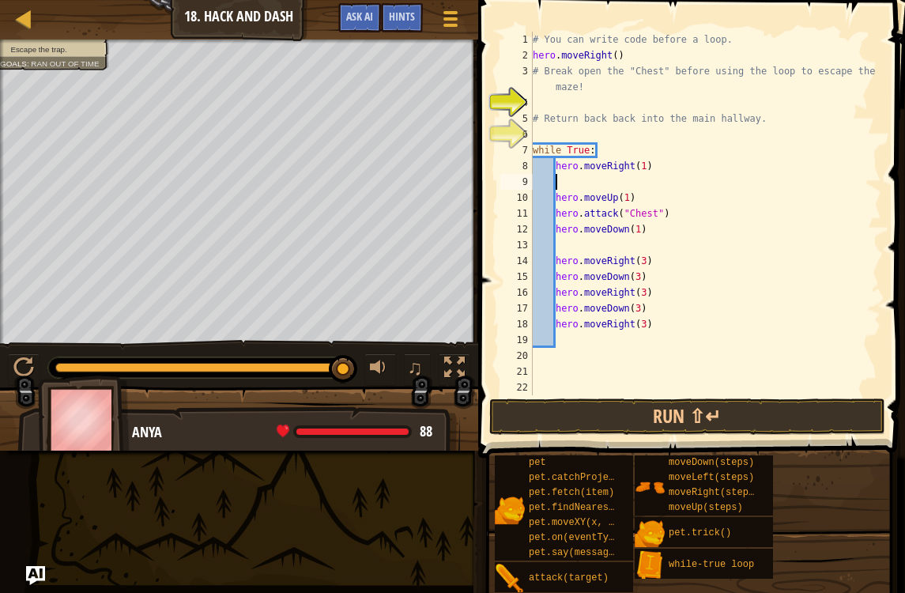
type textarea "h"
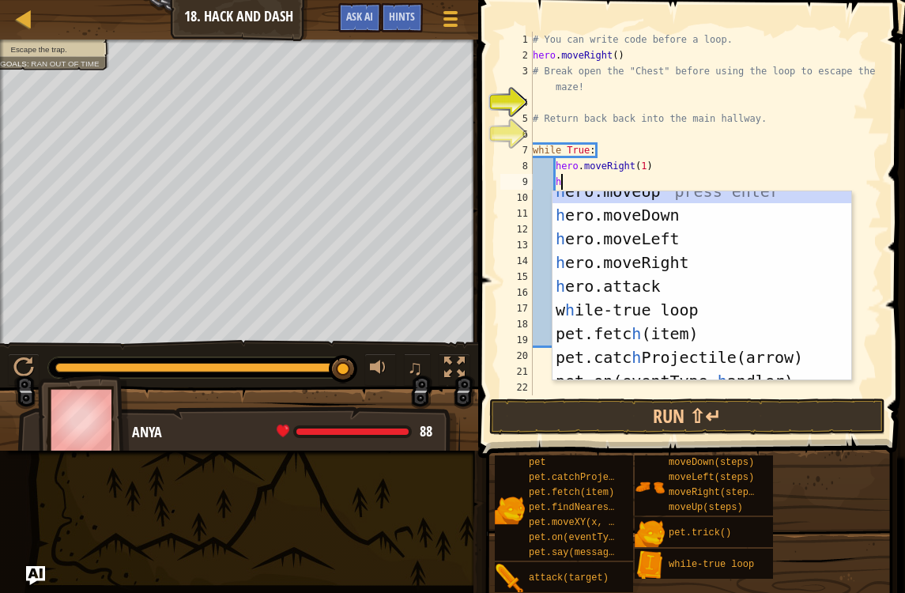
scroll to position [23, 0]
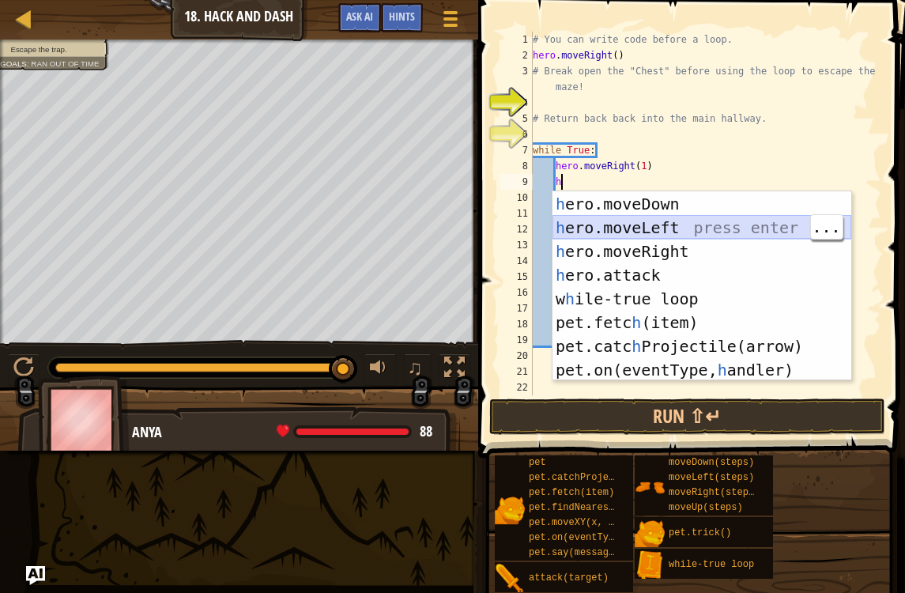
click at [767, 227] on div "h ero.moveUp press enter h ero.moveDown press enter h ero.moveLeft press enter …" at bounding box center [702, 286] width 299 height 237
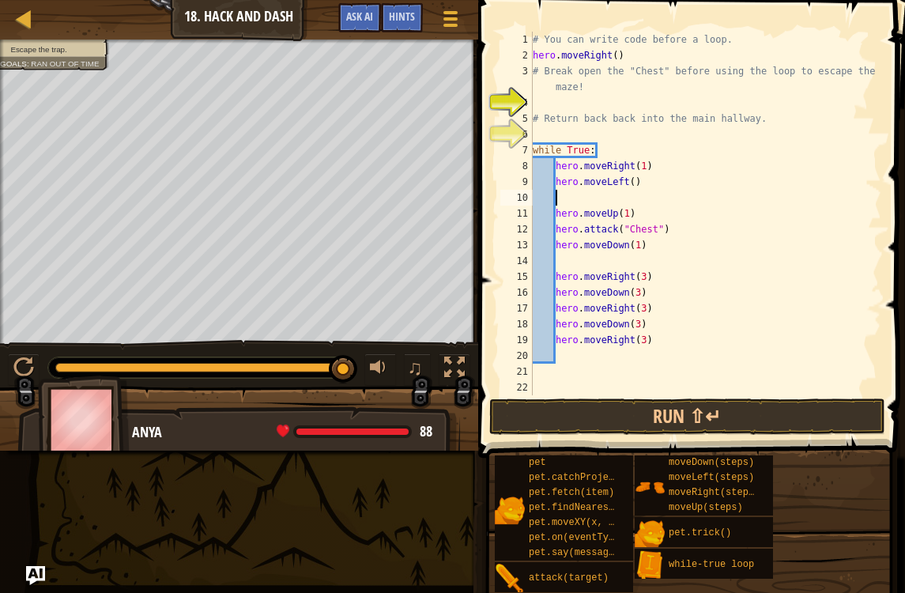
scroll to position [8, 0]
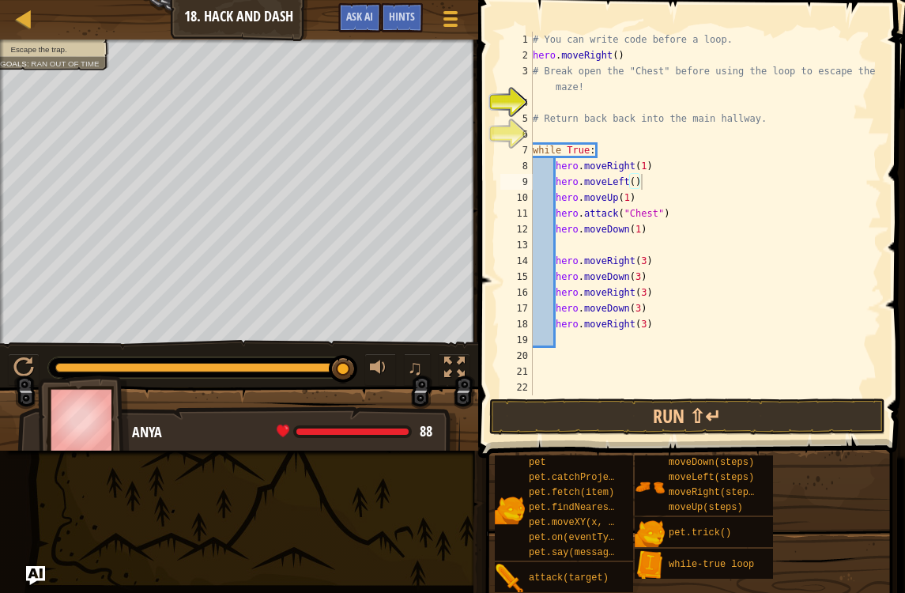
type textarea "hero.moveRight(3)"
click at [633, 342] on div "# You can write code before a loop. hero . moveRight ( ) # Break open the "Ches…" at bounding box center [706, 229] width 352 height 395
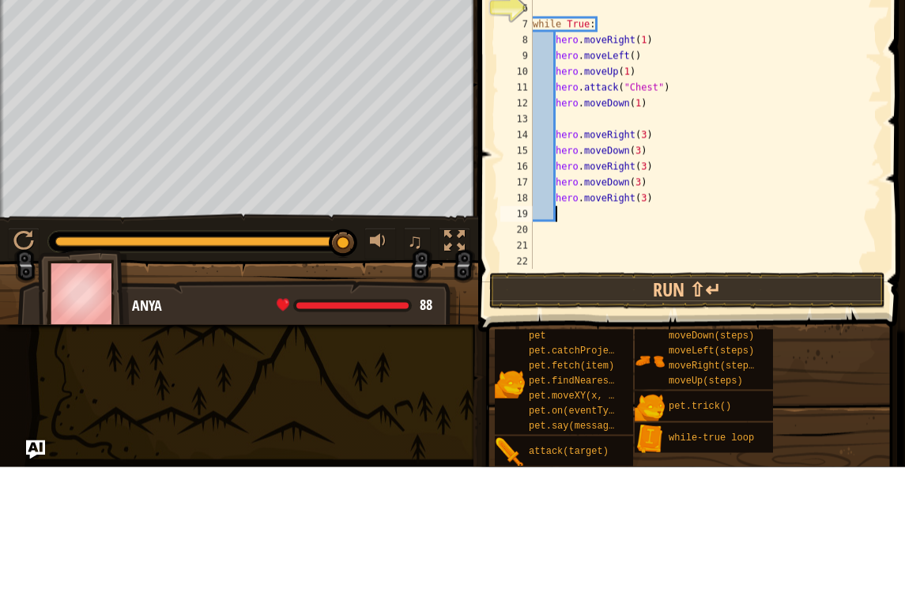
type textarea "h"
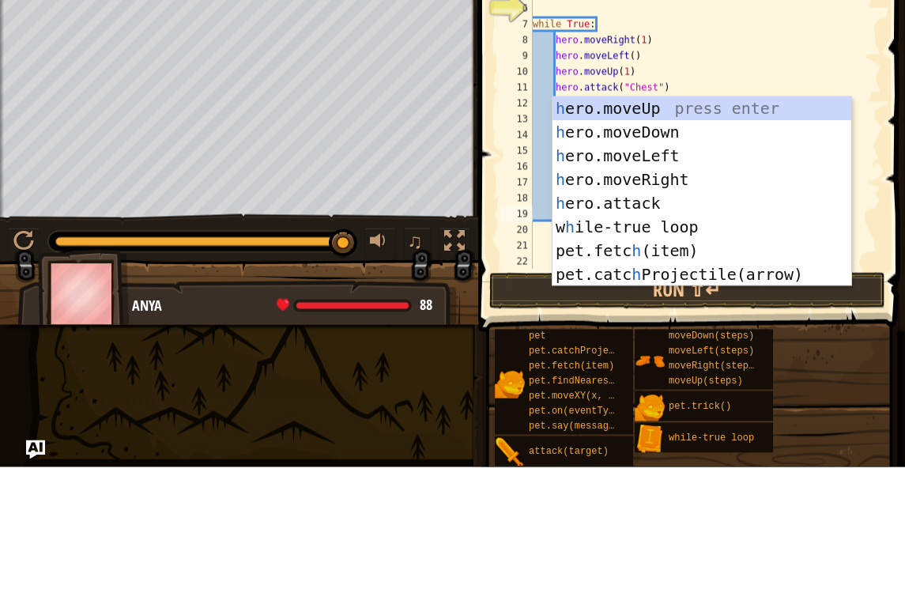
click at [664, 223] on div "h ero.moveUp press enter h ero.moveDown press enter h ero.moveLeft press enter …" at bounding box center [702, 341] width 299 height 237
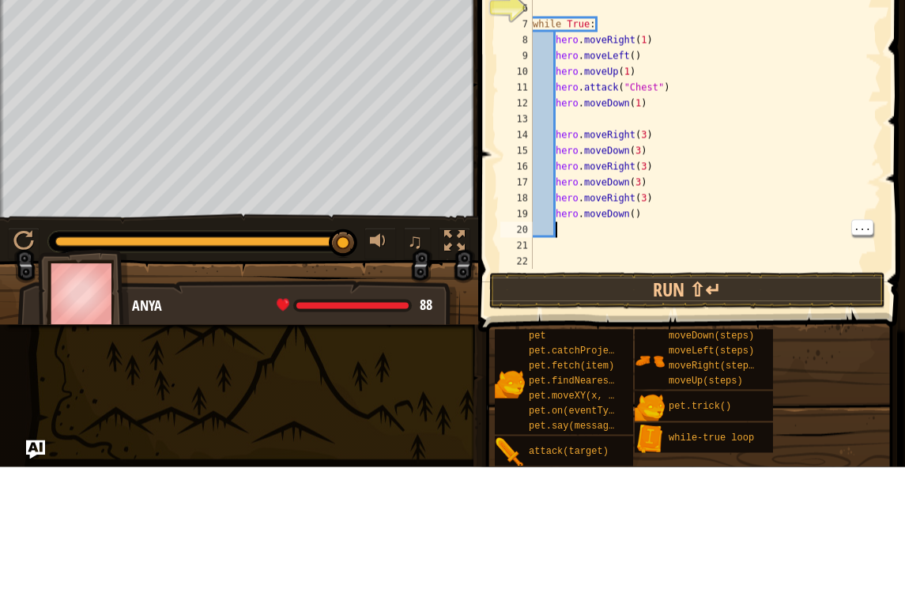
type textarea "h"
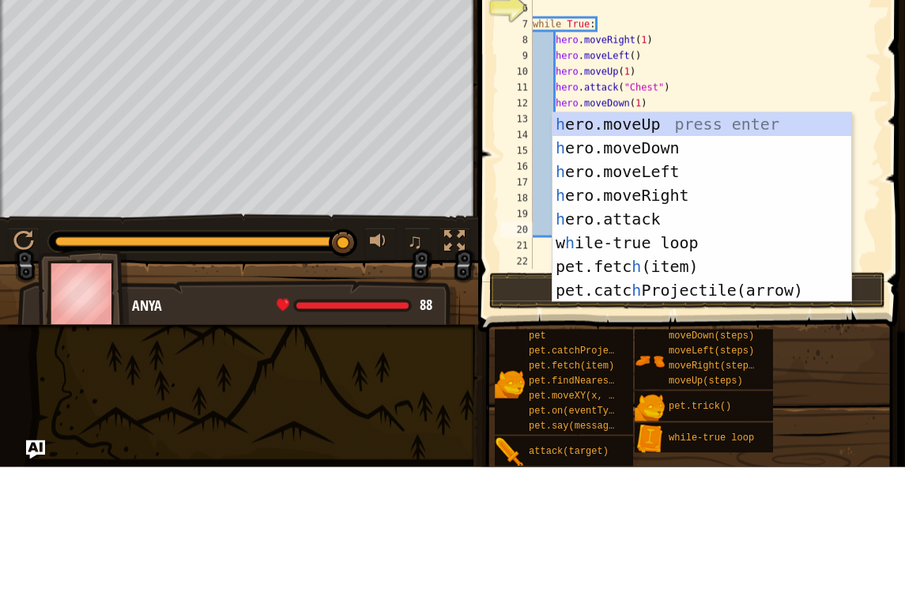
scroll to position [8, 2]
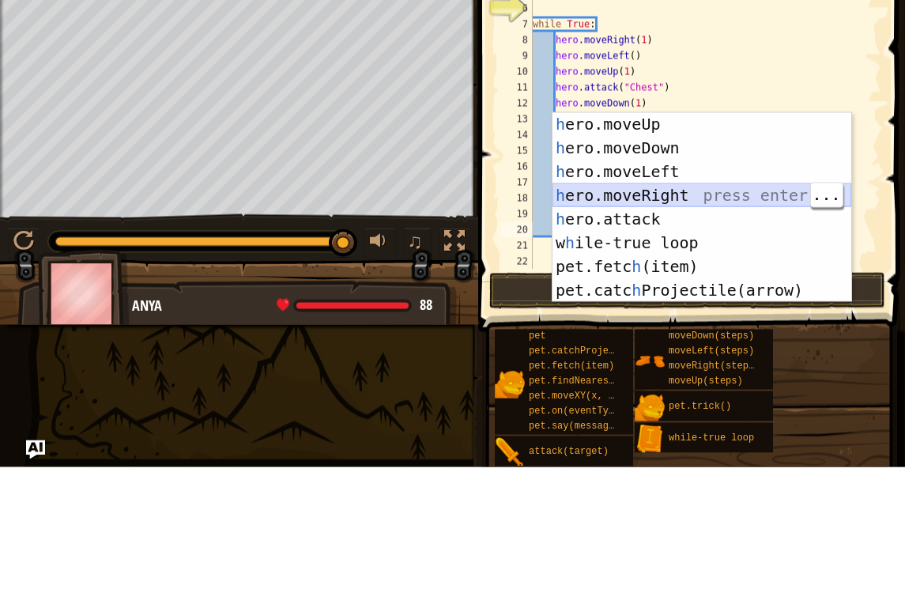
click at [807, 239] on div "h ero.moveUp press enter h ero.moveDown press enter h ero.moveLeft press enter …" at bounding box center [702, 357] width 299 height 237
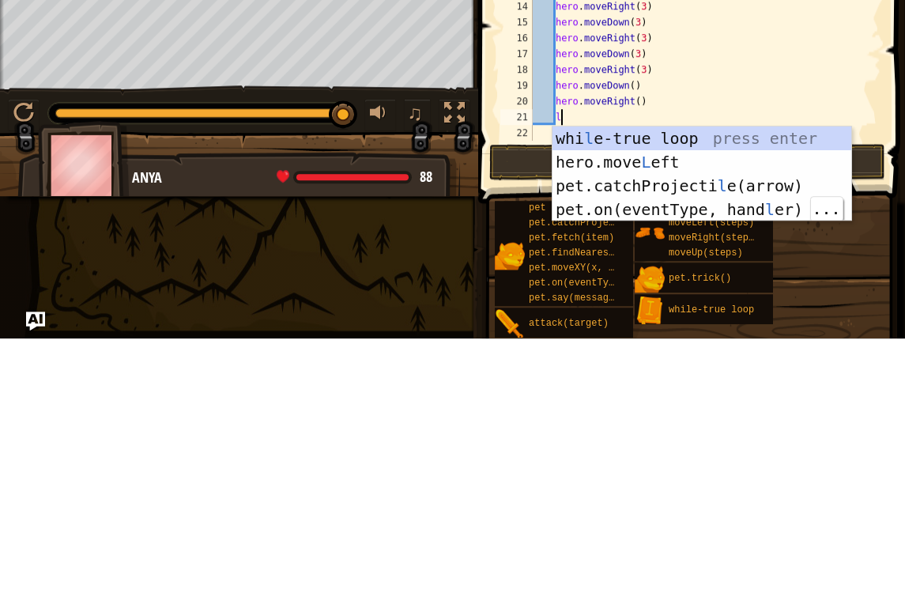
scroll to position [8, 2]
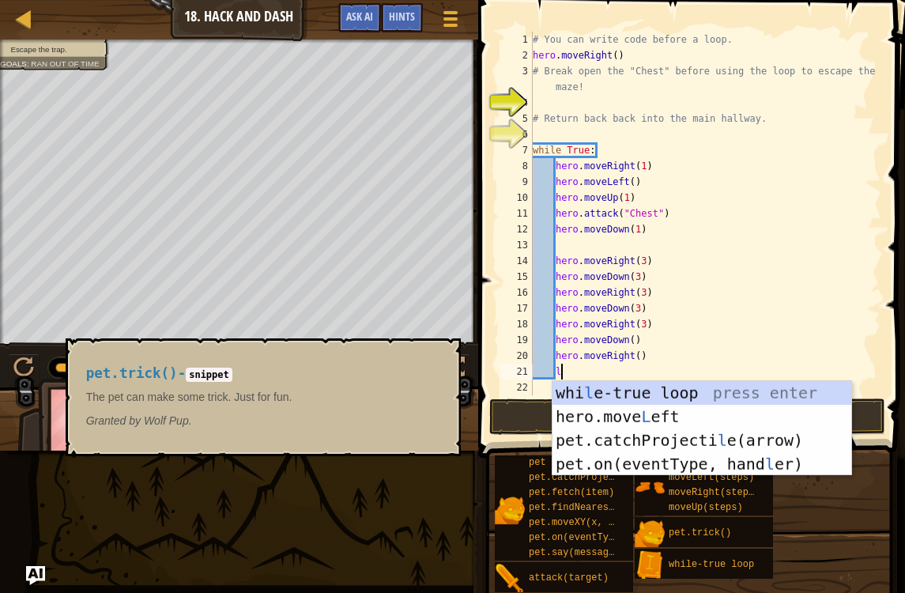
click at [639, 528] on img at bounding box center [650, 534] width 30 height 30
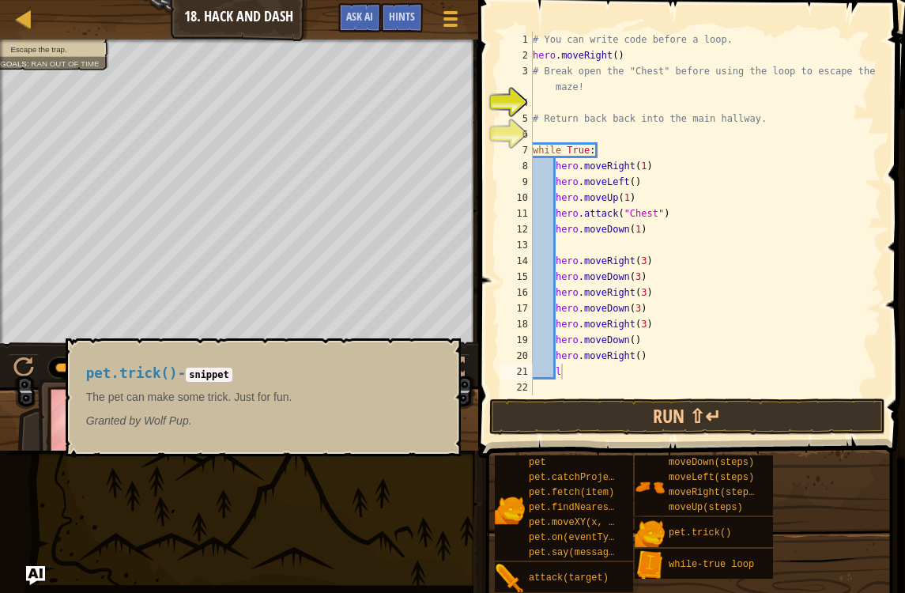
click at [678, 428] on button "Run ⇧↵" at bounding box center [687, 417] width 396 height 36
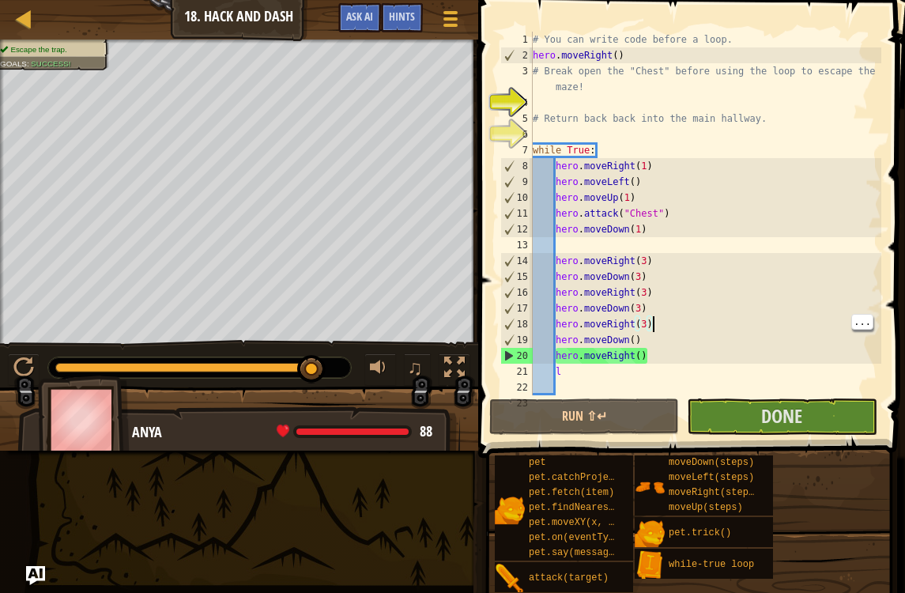
click at [690, 340] on div "# You can write code before a loop. hero . moveRight ( ) # Break open the "Ches…" at bounding box center [706, 229] width 352 height 395
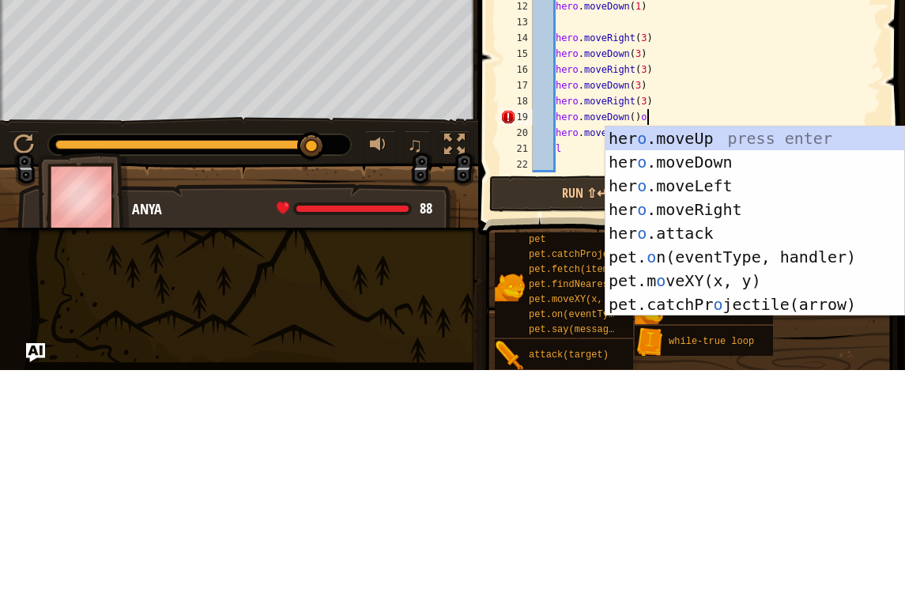
type textarea "hero.moveDown()"
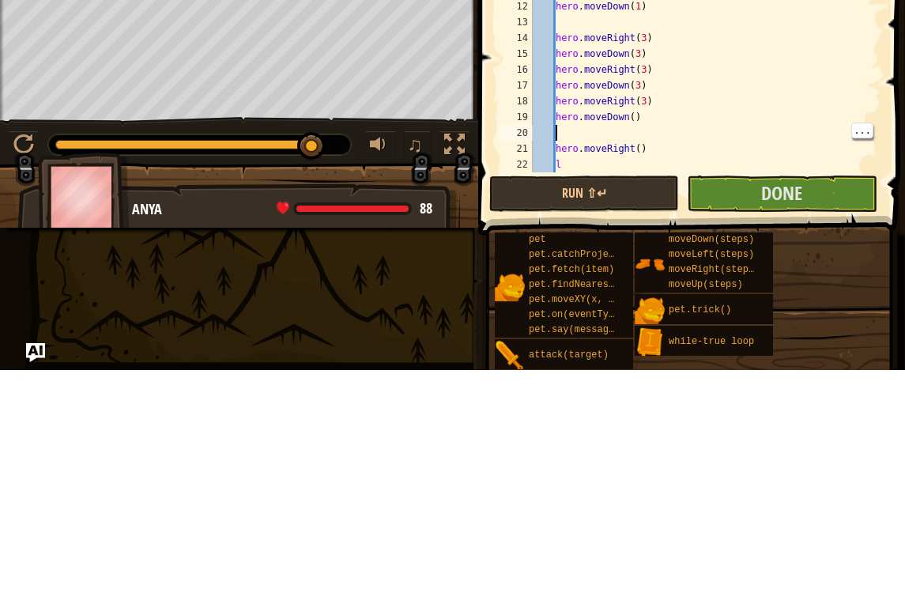
scroll to position [8, 2]
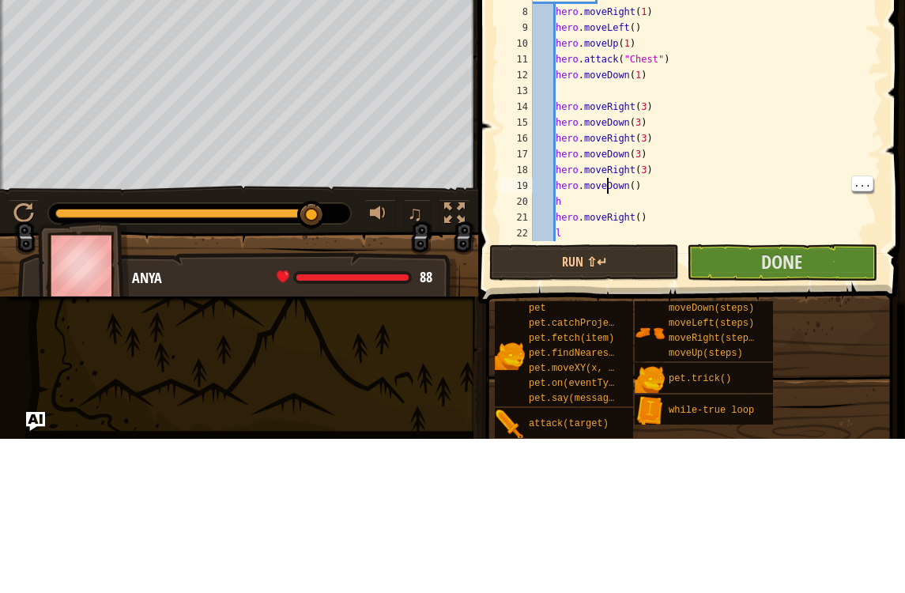
click at [606, 192] on div "# You can write code before a loop. hero . moveRight ( ) # Break open the "Ches…" at bounding box center [706, 229] width 352 height 395
click at [575, 196] on div "# You can write code before a loop. hero . moveRight ( ) # Break open the "Ches…" at bounding box center [706, 229] width 352 height 395
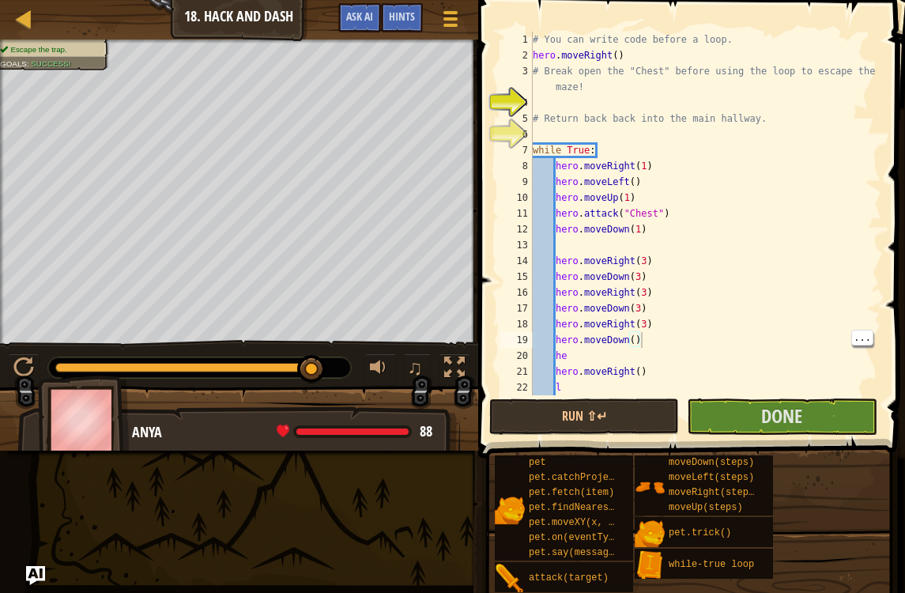
click at [668, 341] on div "# You can write code before a loop. hero . moveRight ( ) # Break open the "Ches…" at bounding box center [706, 229] width 352 height 395
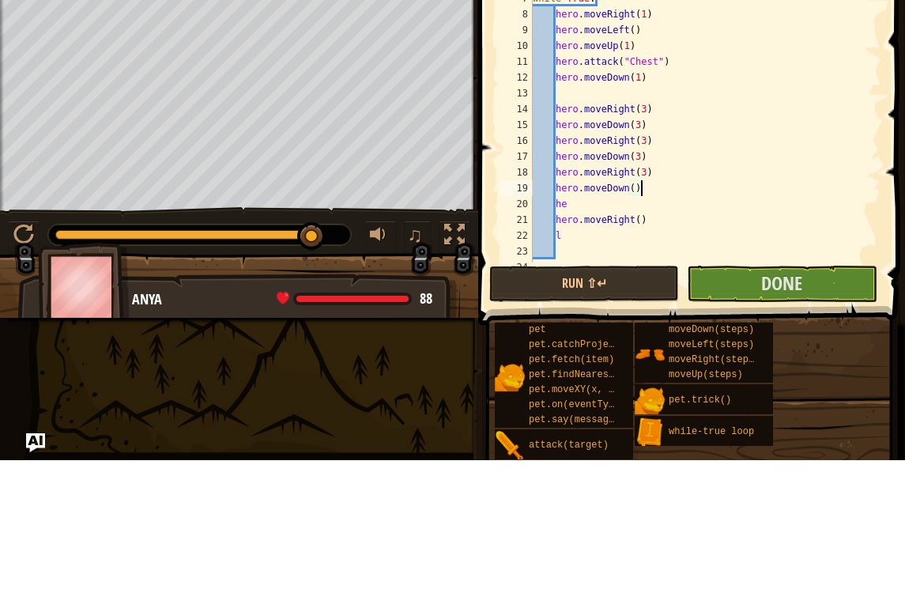
scroll to position [2, 0]
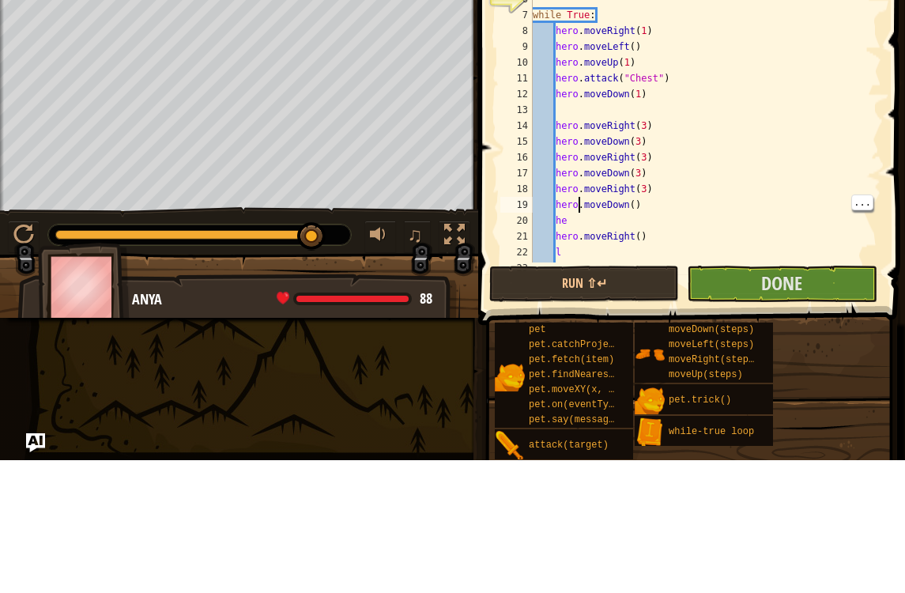
type textarea "he"
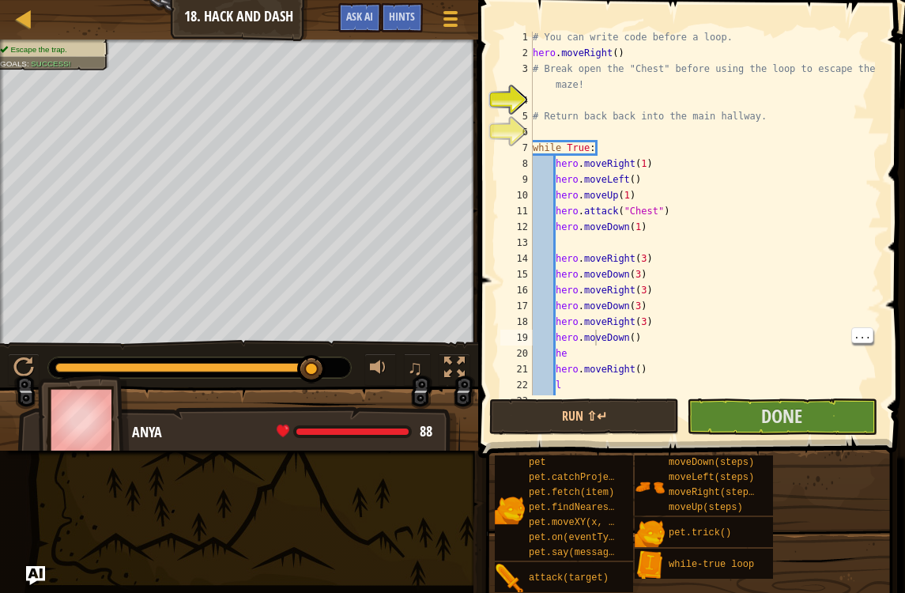
click at [593, 341] on div "# You can write code before a loop. hero . moveRight ( ) # Break open the "Ches…" at bounding box center [706, 226] width 352 height 395
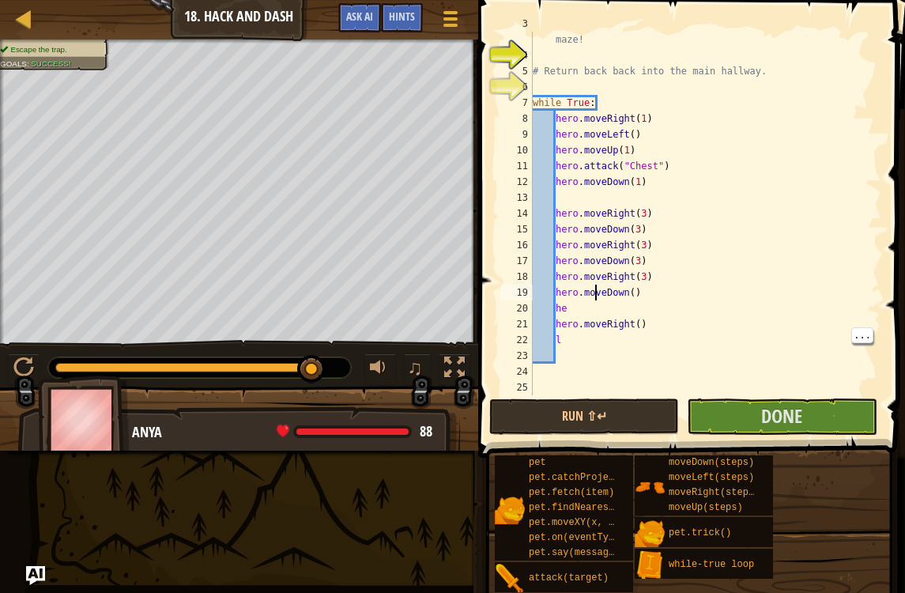
scroll to position [47, 0]
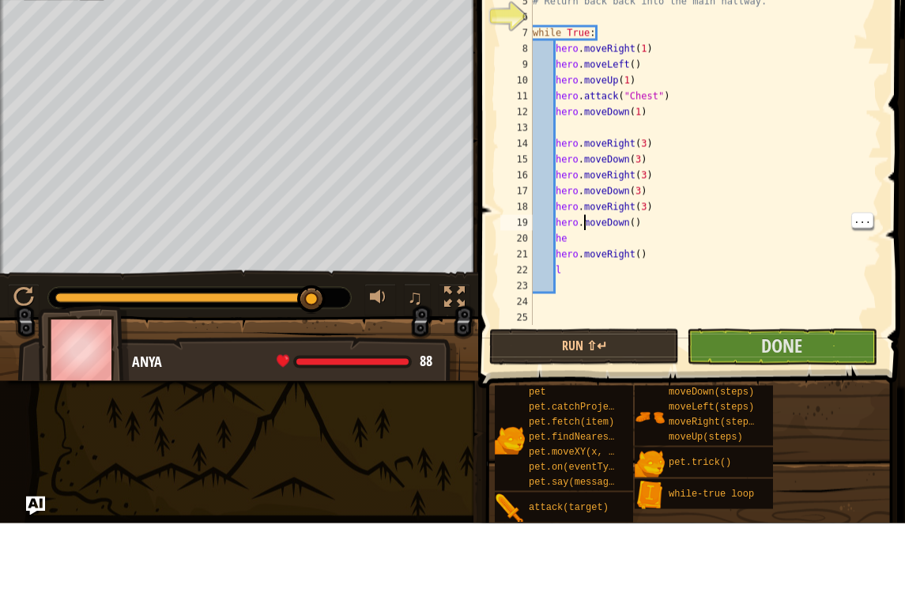
click at [587, 229] on div "# Break open the "Chest" before using the loop to escape the maze! # Return bac…" at bounding box center [706, 221] width 352 height 411
click at [576, 242] on div "# Break open the "Chest" before using the loop to escape the maze! # Return bac…" at bounding box center [706, 221] width 352 height 411
type textarea "h"
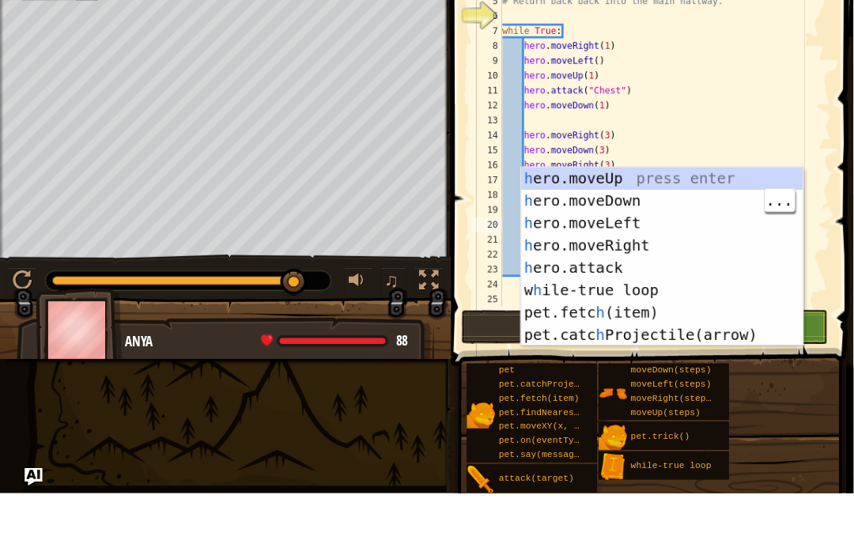
scroll to position [8, 2]
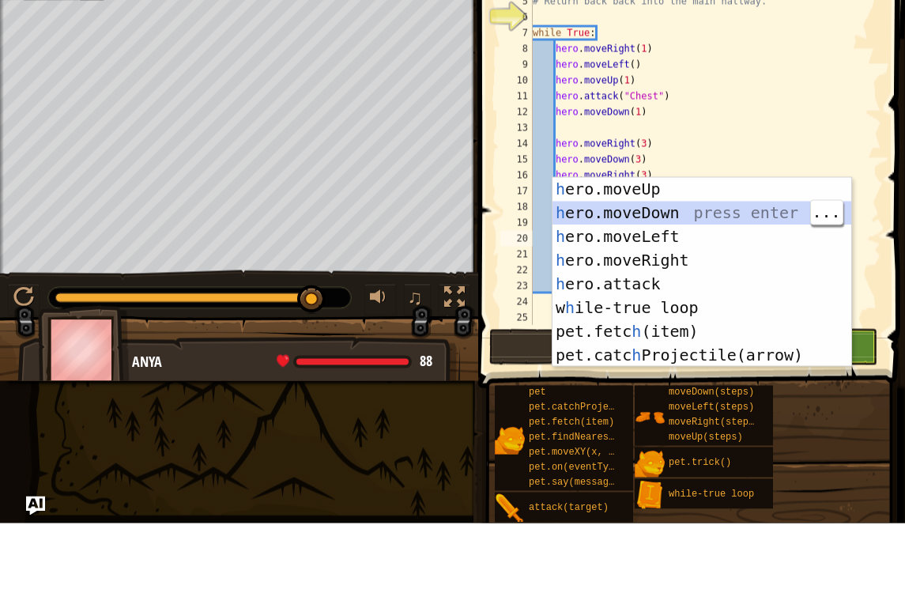
type textarea "h"
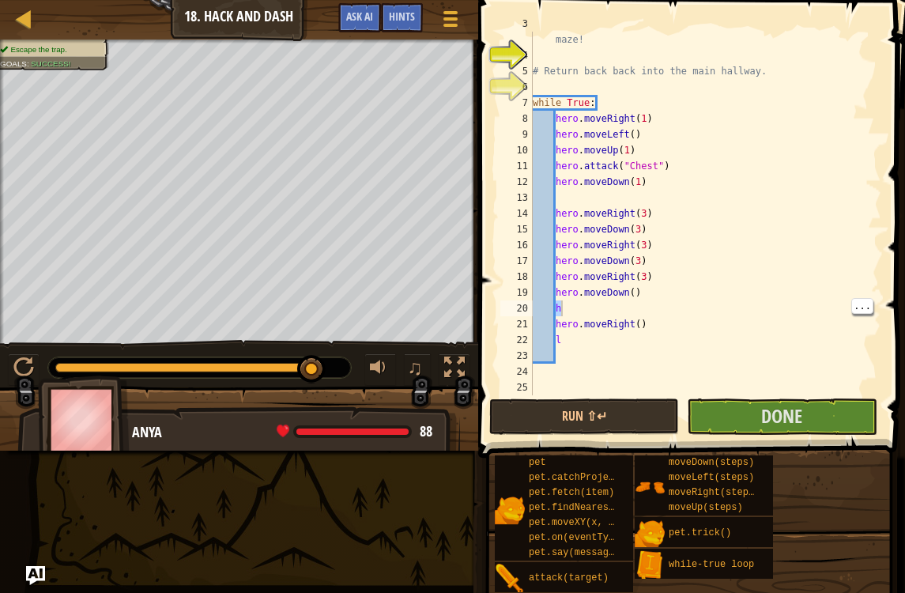
click at [762, 410] on span "Done" at bounding box center [781, 415] width 41 height 25
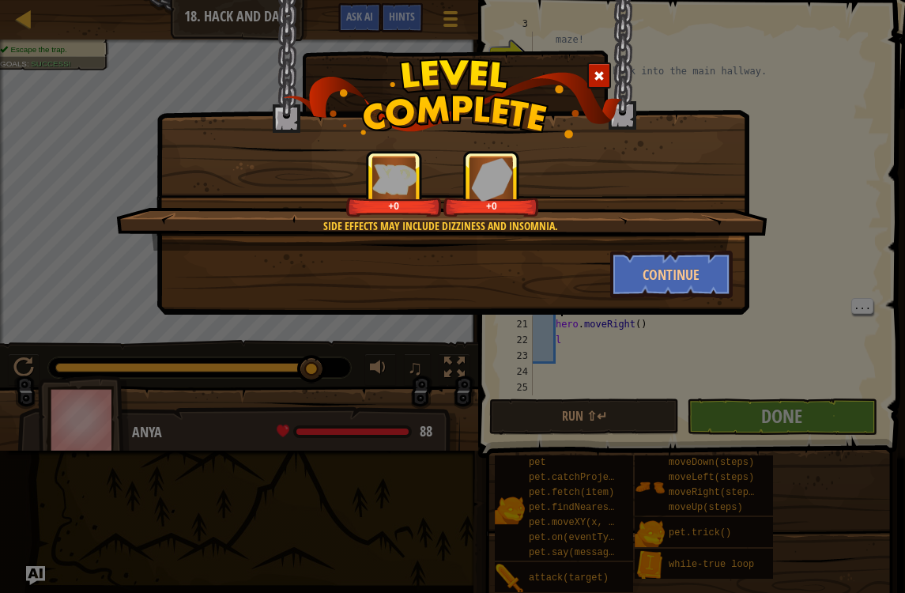
click at [810, 142] on div "Side effects may include dizziness and insomnia. +0 +0 Continue" at bounding box center [452, 296] width 905 height 593
click at [698, 268] on button "Continue" at bounding box center [671, 274] width 123 height 47
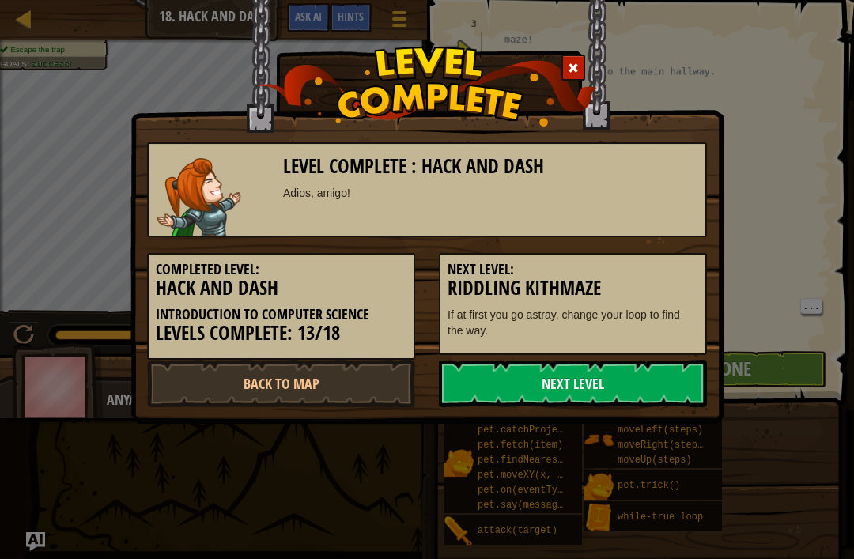
click at [357, 379] on link "Back to Map" at bounding box center [281, 383] width 268 height 47
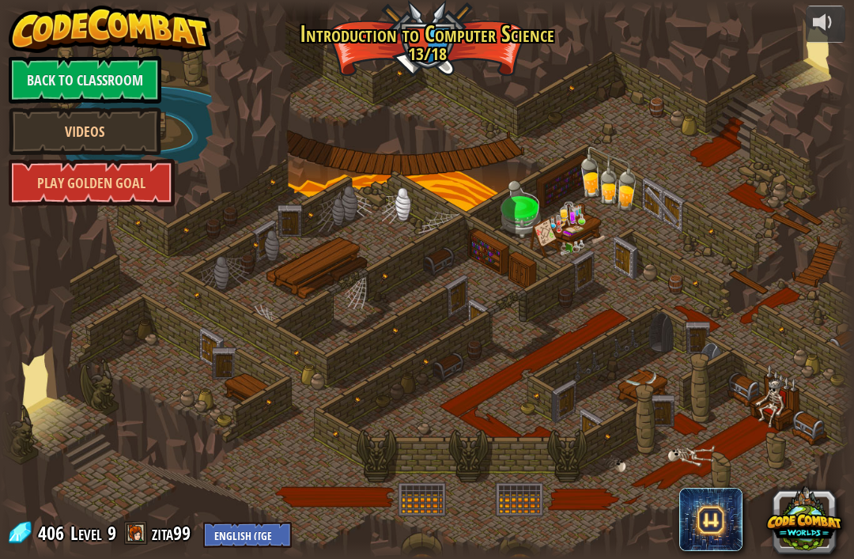
click at [309, 382] on div at bounding box center [427, 280] width 854 height 558
